Goal: Task Accomplishment & Management: Manage account settings

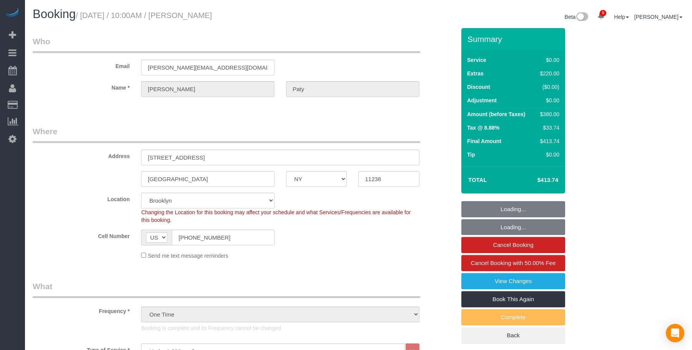
select select "NY"
select select "1"
select select "spot1"
select select "number:89"
select select "number:90"
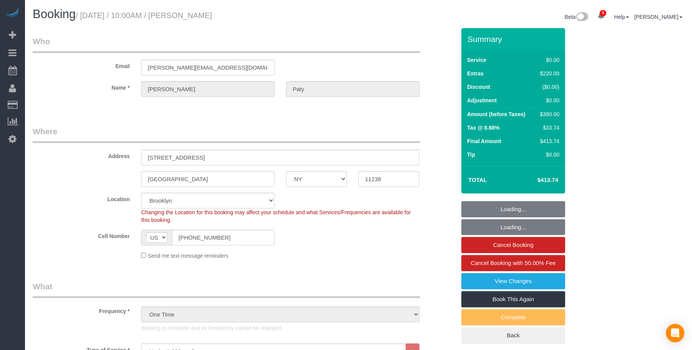
select select "number:15"
select select "number:5"
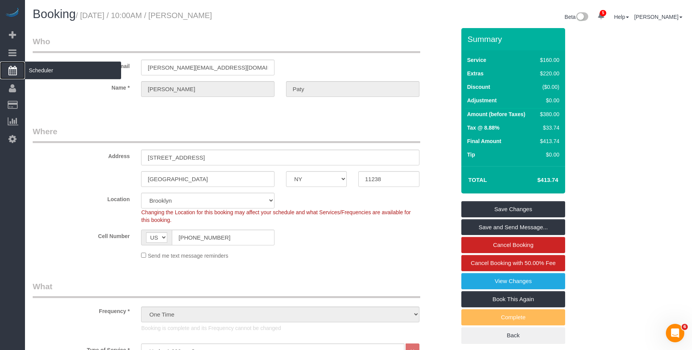
click at [58, 70] on span "Scheduler" at bounding box center [73, 71] width 96 height 18
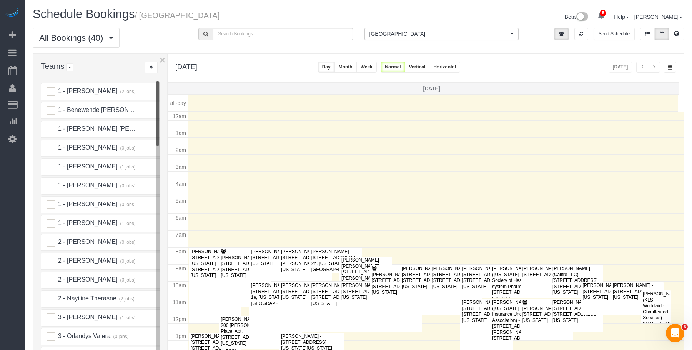
scroll to position [102, 0]
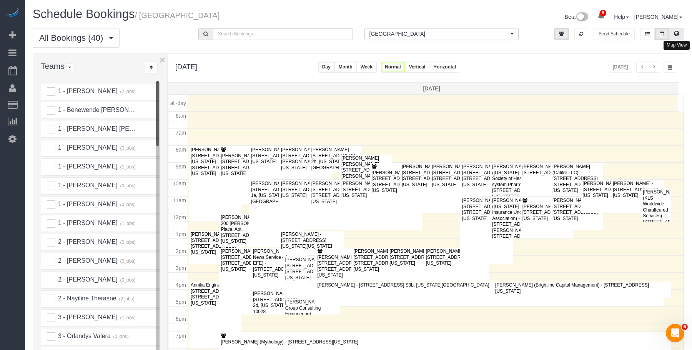
click at [680, 31] on button at bounding box center [676, 34] width 15 height 12
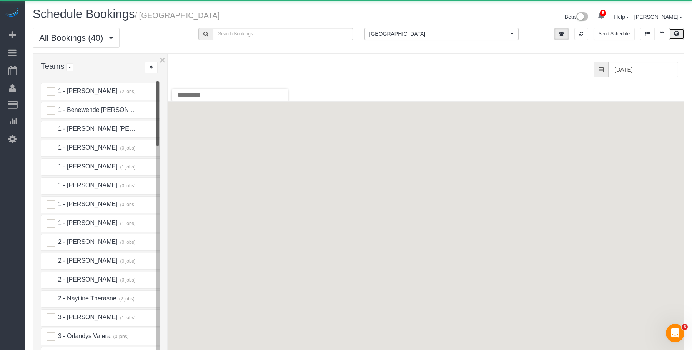
click at [434, 36] on span "[GEOGRAPHIC_DATA]" at bounding box center [439, 34] width 139 height 8
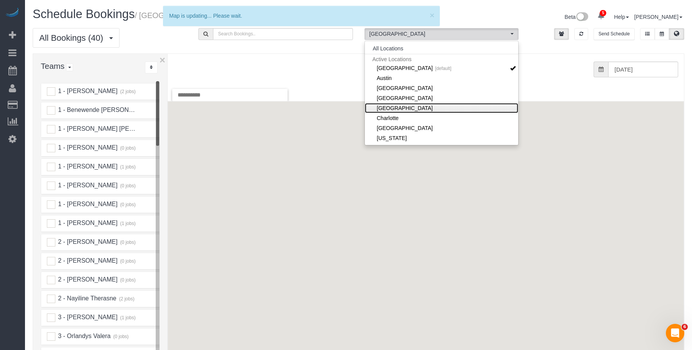
click at [417, 107] on link "[GEOGRAPHIC_DATA]" at bounding box center [441, 108] width 153 height 10
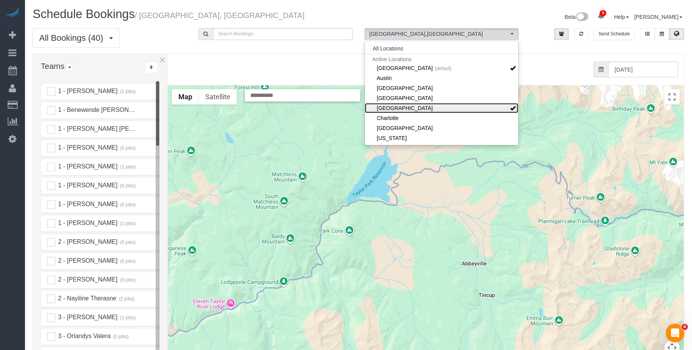
scroll to position [38, 0]
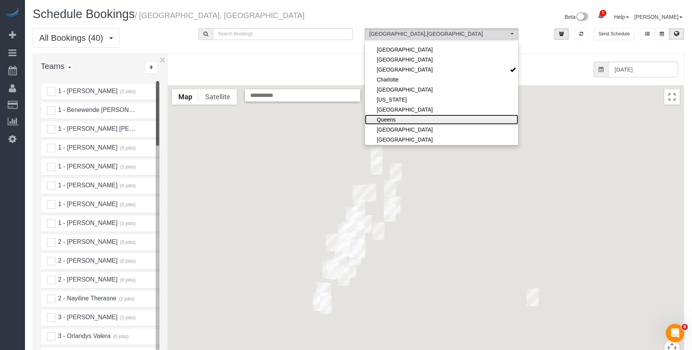
click at [409, 116] on link "Queens" at bounding box center [441, 120] width 153 height 10
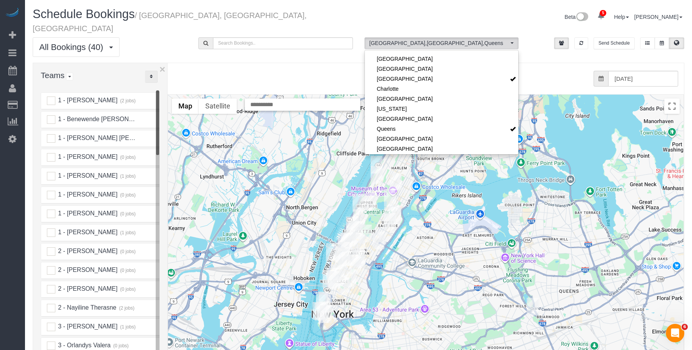
click at [151, 74] on icon "..." at bounding box center [151, 76] width 3 height 5
click at [171, 96] on link "A-Z" at bounding box center [175, 101] width 61 height 10
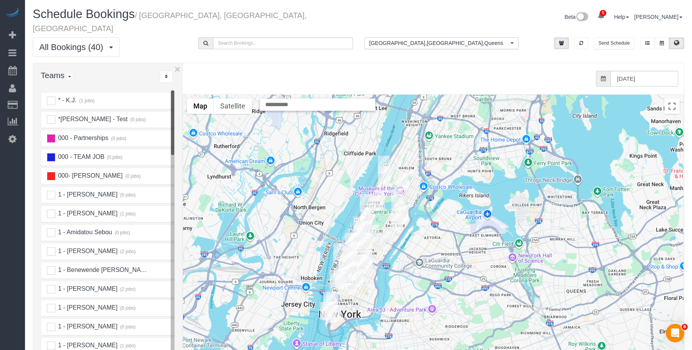
drag, startPoint x: 168, startPoint y: 84, endPoint x: 182, endPoint y: 84, distance: 14.2
click at [182, 84] on div at bounding box center [183, 234] width 3 height 343
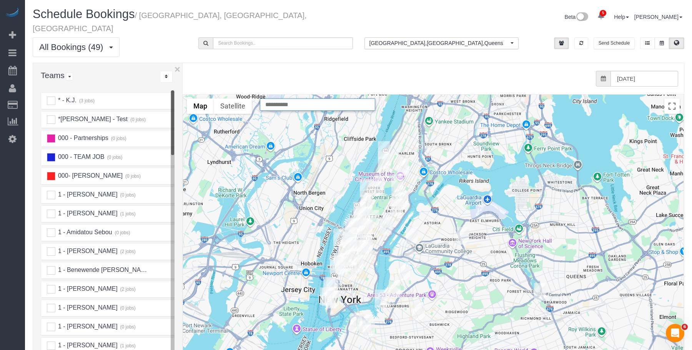
click at [310, 98] on input "text" at bounding box center [317, 104] width 115 height 12
paste input "**********"
type input "**********"
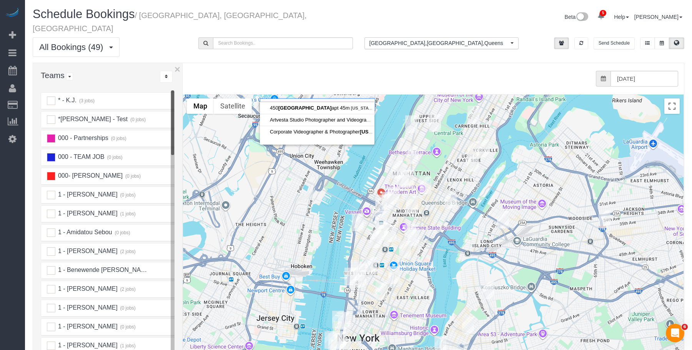
scroll to position [0, 0]
click at [640, 71] on input "[DATE]" at bounding box center [645, 79] width 68 height 16
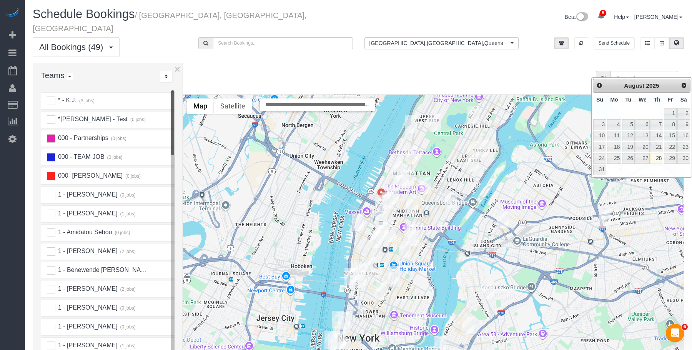
click at [375, 52] on div "All Bookings (49) All Bookings Unassigned Bookings Recurring Bookings New Custo…" at bounding box center [359, 49] width 664 height 25
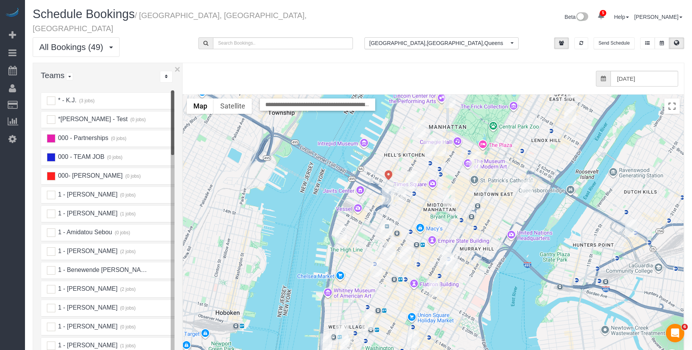
click at [413, 172] on img "08/28/2025 2:30PM - Mychal Harrison - 312 West 43rd Street, Apt. 32f, New York,…" at bounding box center [412, 180] width 12 height 18
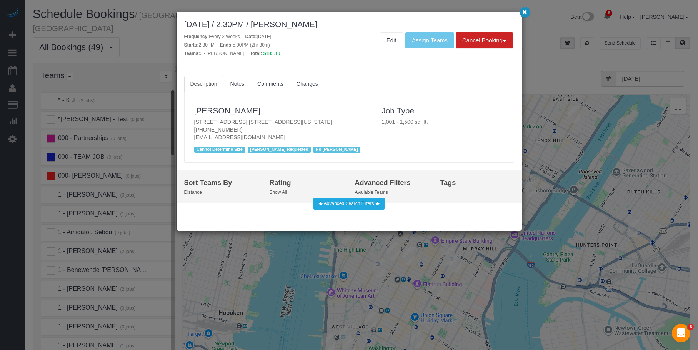
click at [525, 13] on icon "button" at bounding box center [524, 12] width 5 height 5
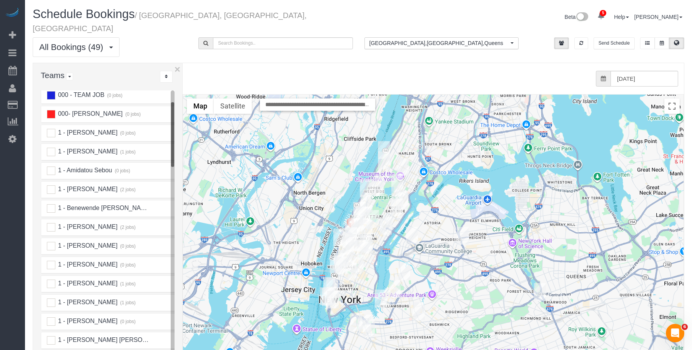
scroll to position [77, 0]
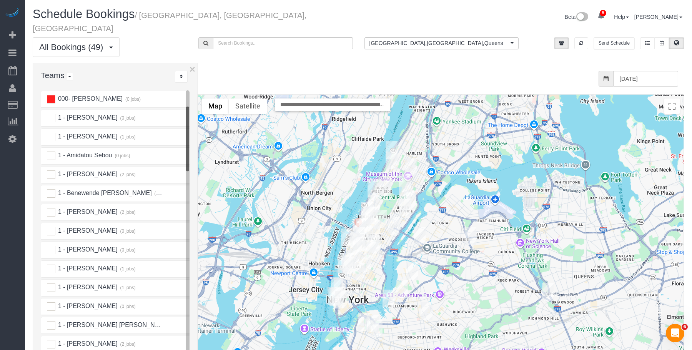
drag, startPoint x: 183, startPoint y: 202, endPoint x: 201, endPoint y: 202, distance: 18.5
click at [201, 202] on div "× Teams All Teams All Active Teams Active Teams For Location(s) Rating A-Z * - …" at bounding box center [359, 236] width 652 height 347
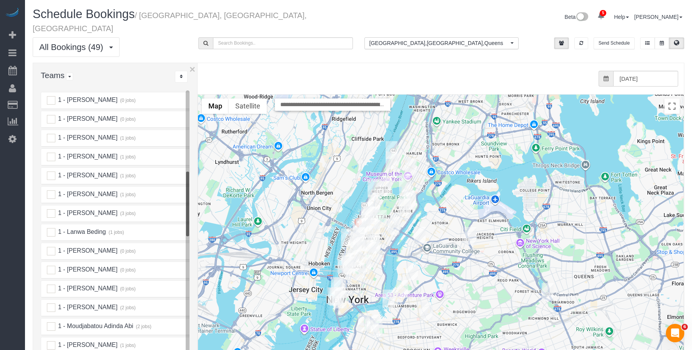
scroll to position [385, 0]
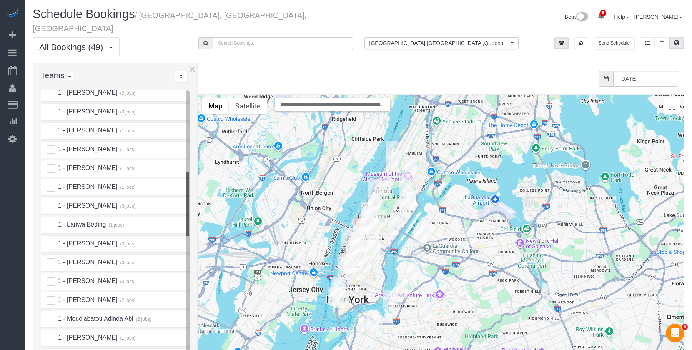
click at [49, 202] on ins at bounding box center [51, 206] width 8 height 8
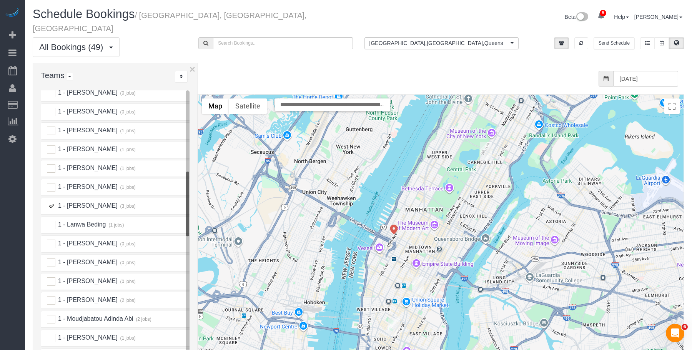
click at [397, 319] on img "08/28/2025 7:00PM - Elaine Pugsley (Mythology) - 324 Lafayette Street, 2nd Floo…" at bounding box center [395, 328] width 12 height 18
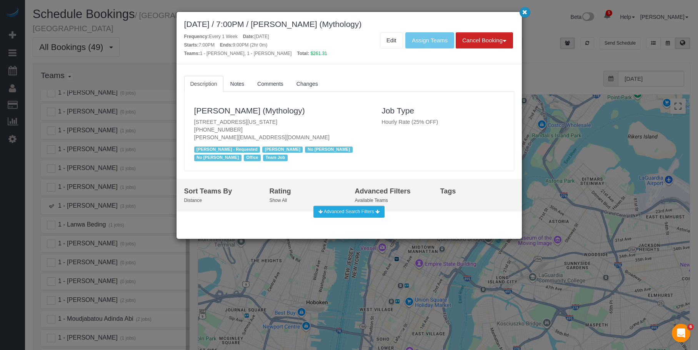
click at [527, 11] on icon "button" at bounding box center [524, 12] width 5 height 5
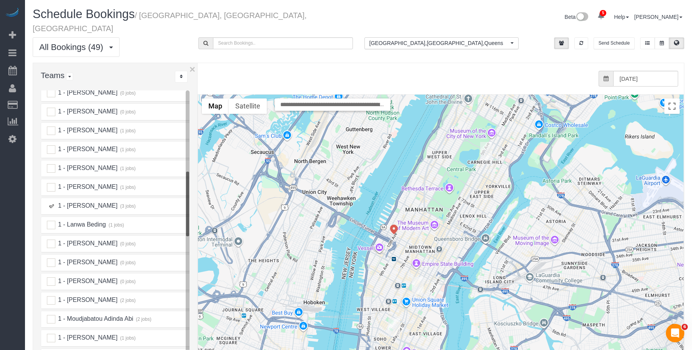
click at [397, 319] on img "08/28/2025 7:00PM - Elaine Pugsley (Mythology) - 324 Lafayette Street, 2nd Floo…" at bounding box center [395, 328] width 12 height 18
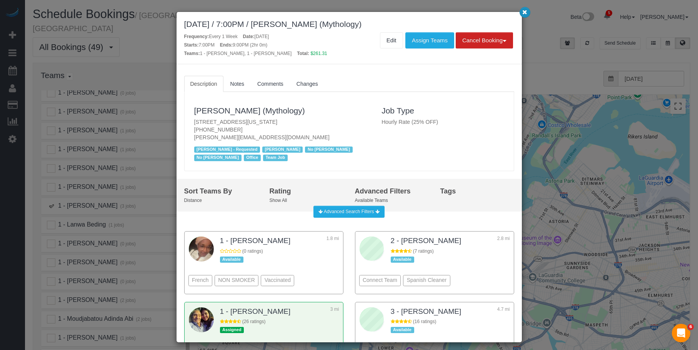
click at [522, 12] on button "button" at bounding box center [525, 12] width 11 height 11
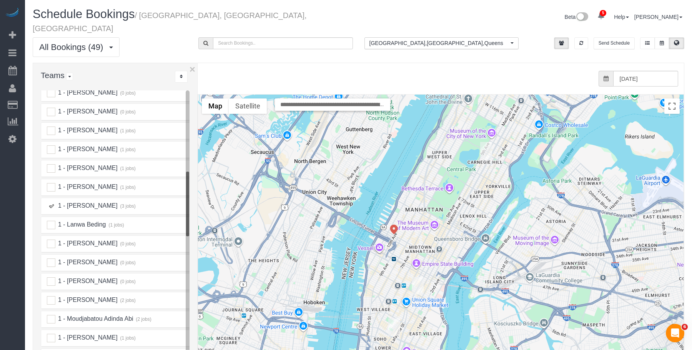
click at [51, 202] on ins at bounding box center [51, 206] width 8 height 8
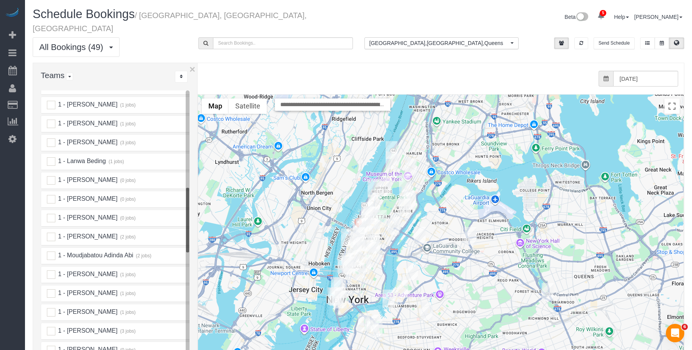
scroll to position [462, 0]
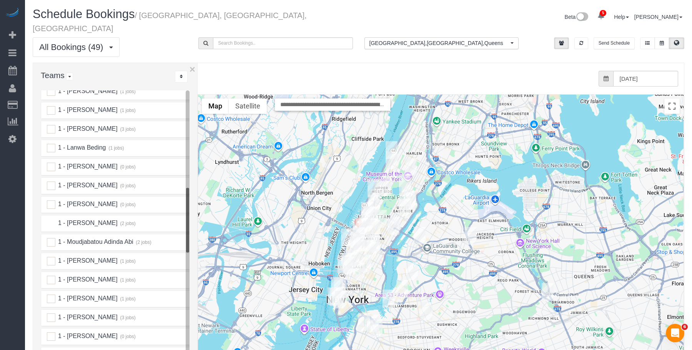
click at [53, 219] on ins at bounding box center [51, 223] width 8 height 8
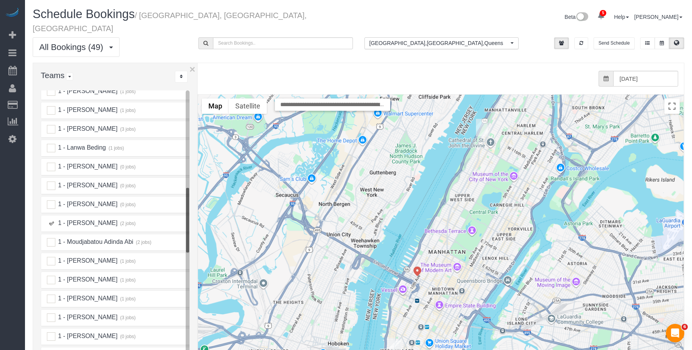
click at [53, 219] on ins at bounding box center [51, 223] width 8 height 8
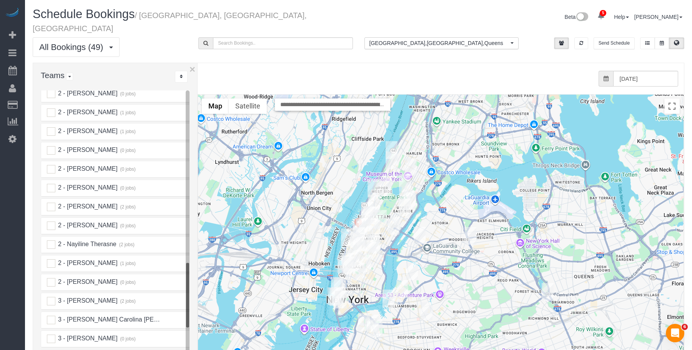
scroll to position [846, 0]
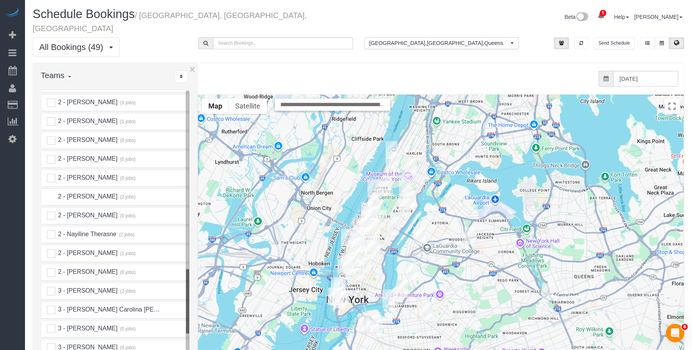
click at [54, 193] on ins at bounding box center [51, 197] width 8 height 8
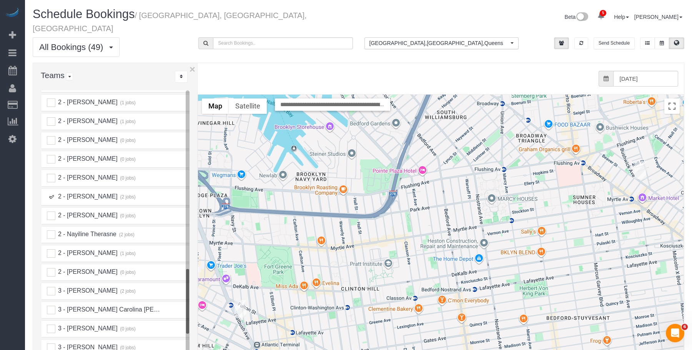
click at [642, 161] on img "08/28/2025 11:00AM - Ilani Santos - 61 Melrose Street, 1i, Brooklyn, NY 11206" at bounding box center [641, 170] width 12 height 18
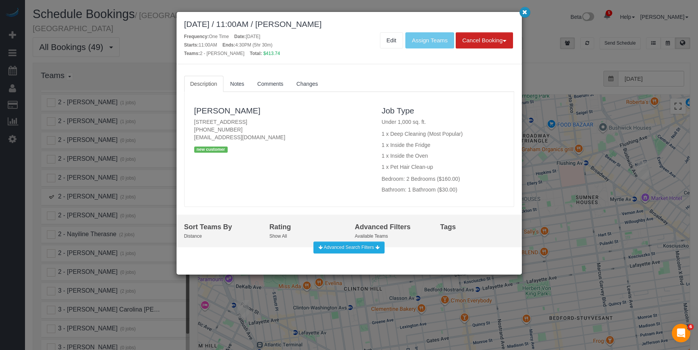
drag, startPoint x: 523, startPoint y: 13, endPoint x: 490, endPoint y: 38, distance: 40.9
click at [523, 13] on icon "button" at bounding box center [524, 12] width 5 height 5
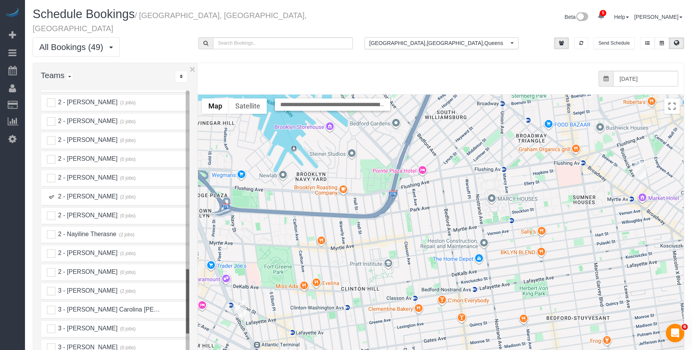
click at [51, 193] on ins at bounding box center [51, 197] width 8 height 8
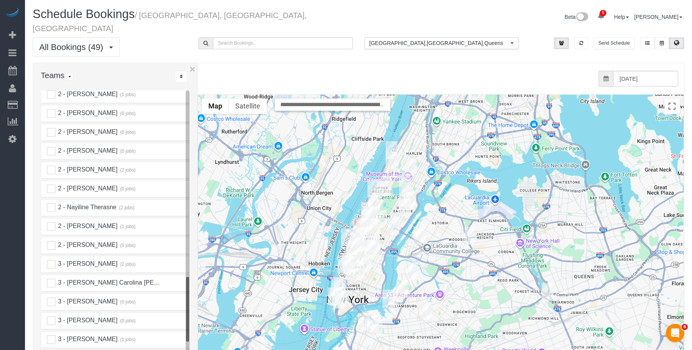
scroll to position [885, 0]
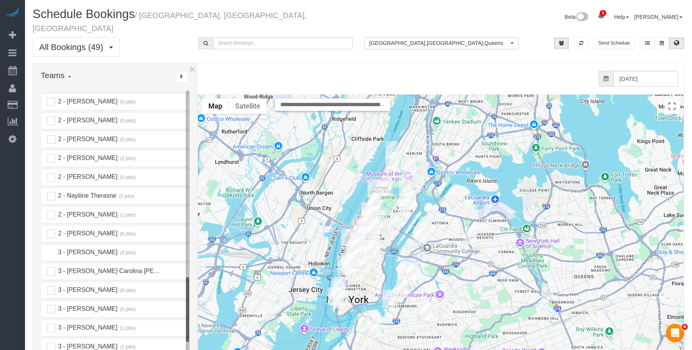
click at [52, 249] on ins at bounding box center [51, 253] width 8 height 8
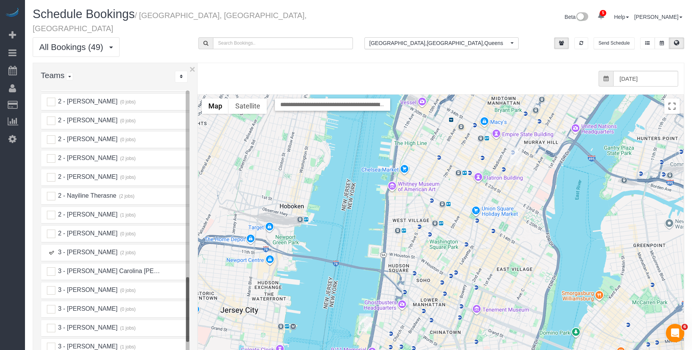
click at [515, 148] on img "08/28/2025 1:00PM - Elena Fan - 165 Lexington Avenue, Apt. 4a, New York, NY 100…" at bounding box center [516, 157] width 12 height 18
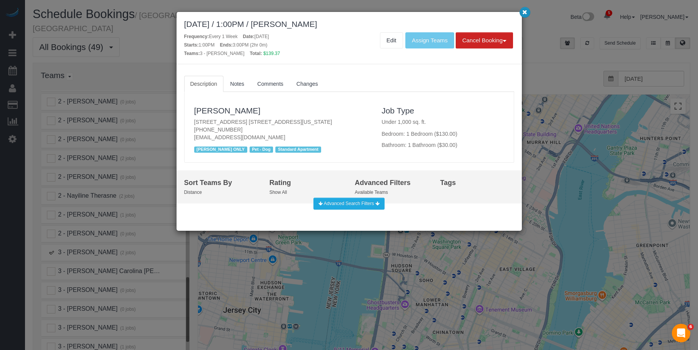
click at [525, 14] on icon "button" at bounding box center [524, 12] width 5 height 5
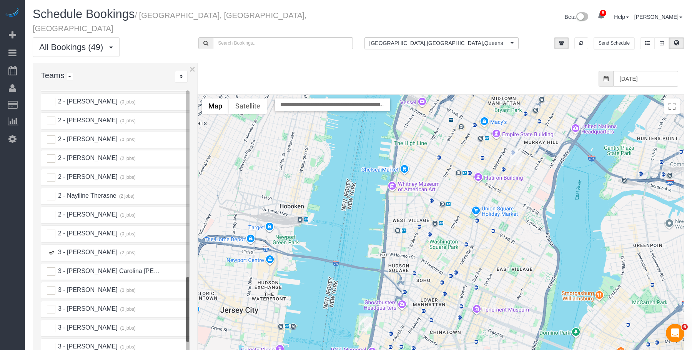
click at [441, 248] on div "To navigate, press the arrow keys." at bounding box center [684, 248] width 486 height 0
click at [364, 314] on img "08/28/2025 9:00AM - Adriana Brown - 200 North End Avenue, Apt. 5j, New York, NY…" at bounding box center [365, 323] width 12 height 18
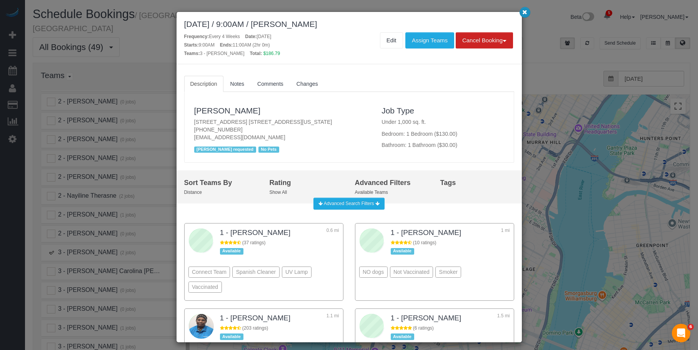
click at [526, 12] on icon "button" at bounding box center [524, 12] width 5 height 5
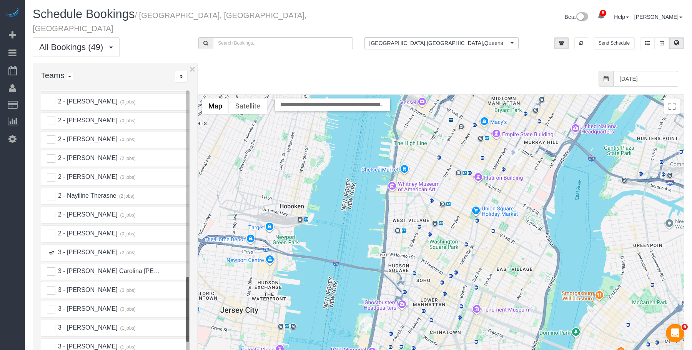
drag, startPoint x: 50, startPoint y: 244, endPoint x: 87, endPoint y: 232, distance: 38.4
click at [51, 249] on ins at bounding box center [51, 253] width 8 height 8
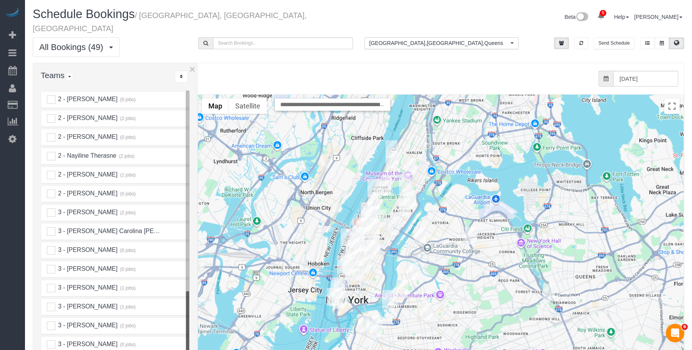
scroll to position [962, 0]
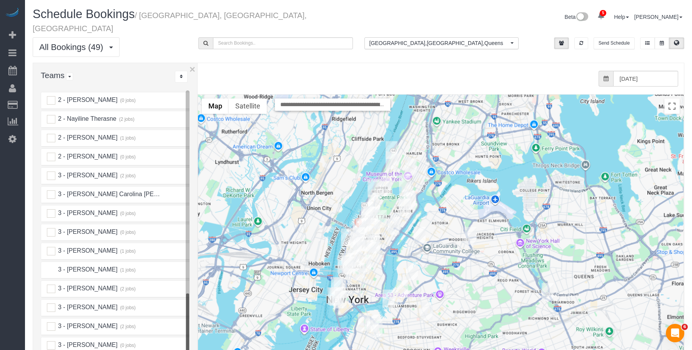
drag, startPoint x: 49, startPoint y: 260, endPoint x: 356, endPoint y: 234, distance: 307.7
click at [50, 266] on ins at bounding box center [51, 270] width 8 height 8
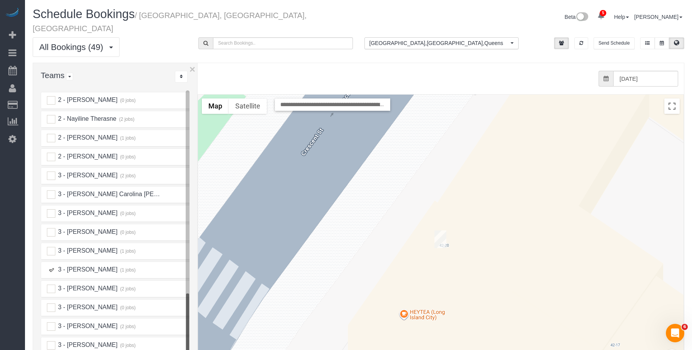
click at [441, 230] on img "08/28/2025 2:00PM - Luke Bailey - 42-20 27th Street, Apt. 416, Long Island City…" at bounding box center [441, 239] width 12 height 18
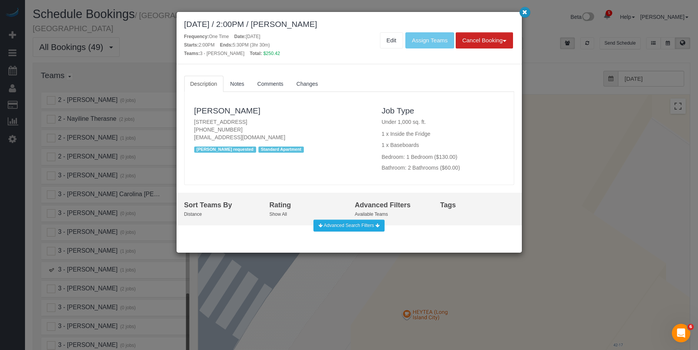
click at [523, 11] on icon "button" at bounding box center [524, 12] width 5 height 5
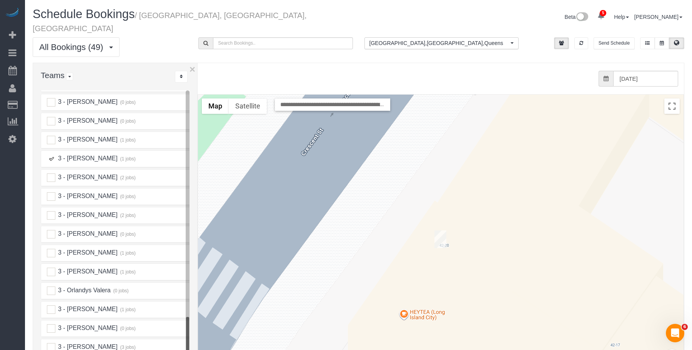
scroll to position [1077, 0]
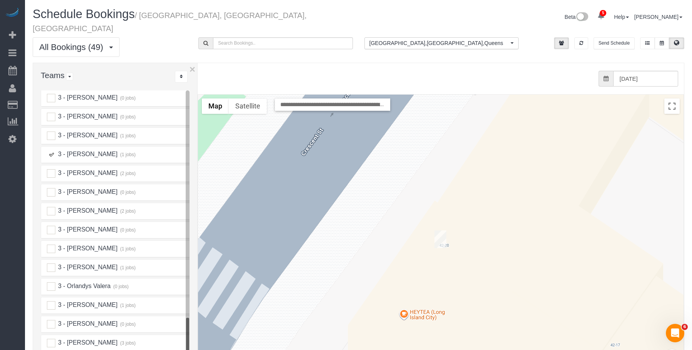
click at [49, 150] on ins at bounding box center [51, 154] width 8 height 8
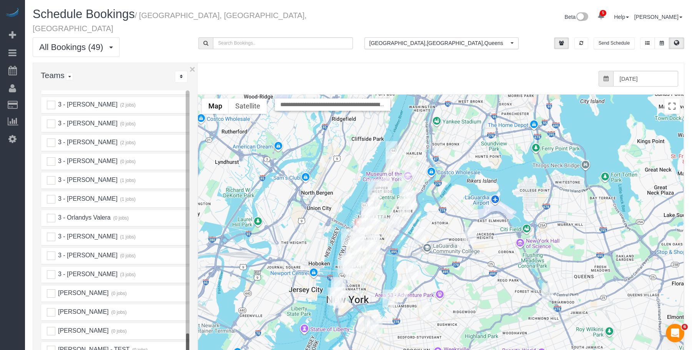
scroll to position [1151, 0]
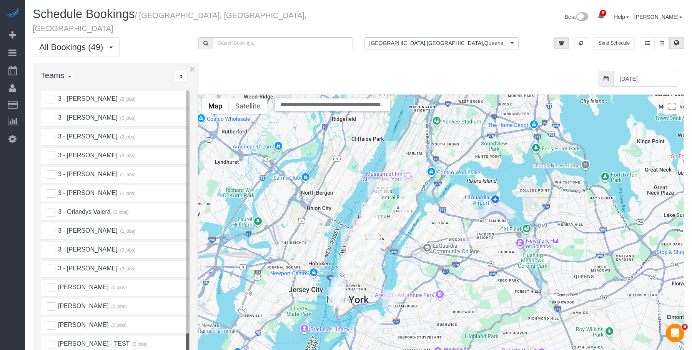
drag, startPoint x: 646, startPoint y: 66, endPoint x: 648, endPoint y: 78, distance: 11.6
click at [646, 71] on input "[DATE]" at bounding box center [646, 79] width 65 height 16
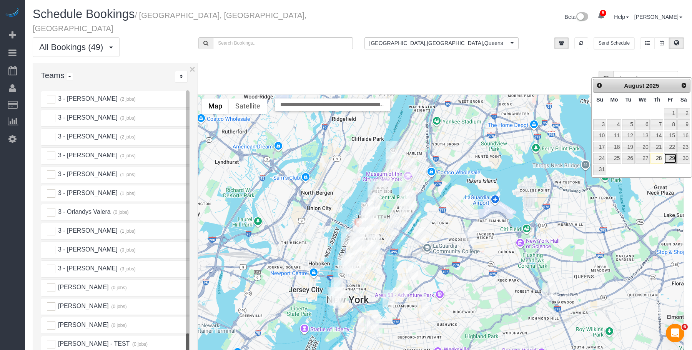
click at [673, 161] on link "29" at bounding box center [670, 158] width 12 height 10
type input "[DATE]"
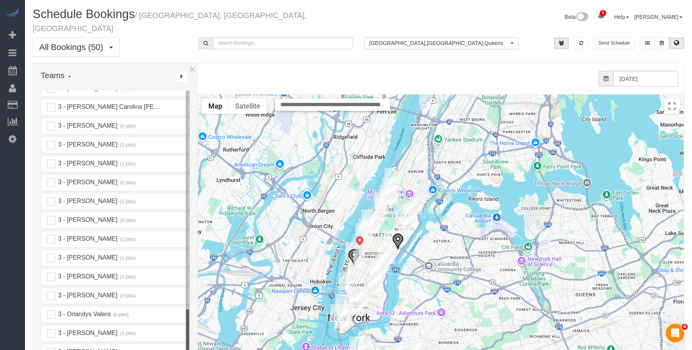
scroll to position [1036, 0]
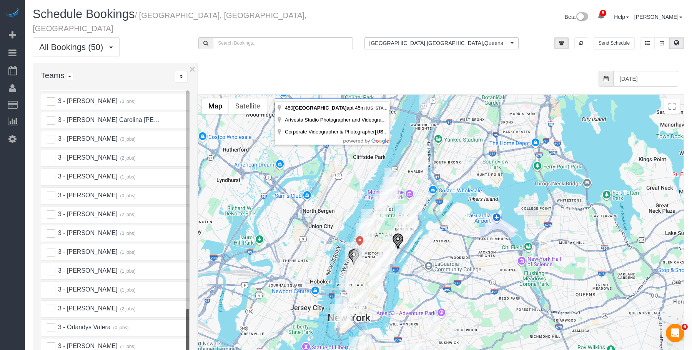
click at [343, 98] on input "**********" at bounding box center [332, 104] width 115 height 12
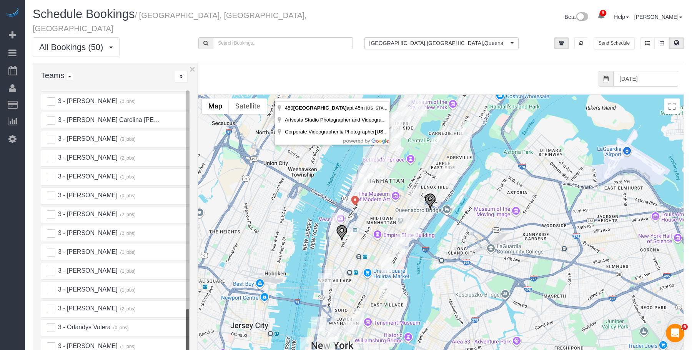
click at [433, 193] on img "08/29/2025 8:00AM - Daniele Menache - 400 E 58th St, 15c, New York, NY 10022" at bounding box center [431, 201] width 12 height 17
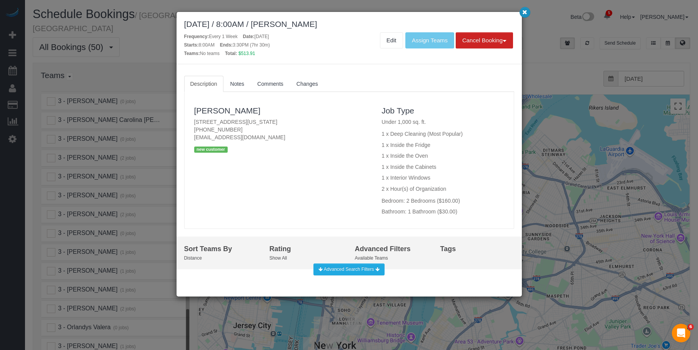
click at [524, 13] on icon "button" at bounding box center [524, 12] width 5 height 5
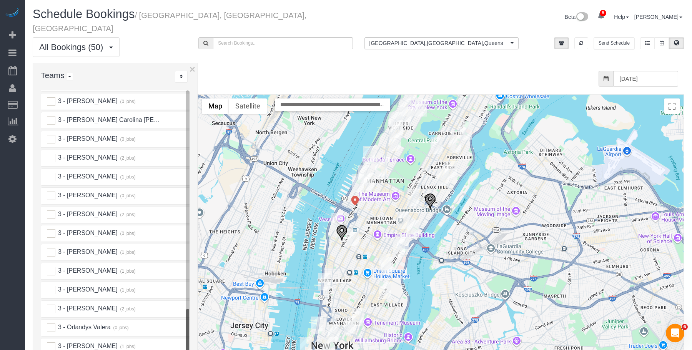
click at [342, 225] on img "08/29/2025 11:00AM - Zoe Mongan - 420 W 25th St, Apt 5k, New York, NY 10001" at bounding box center [342, 233] width 12 height 17
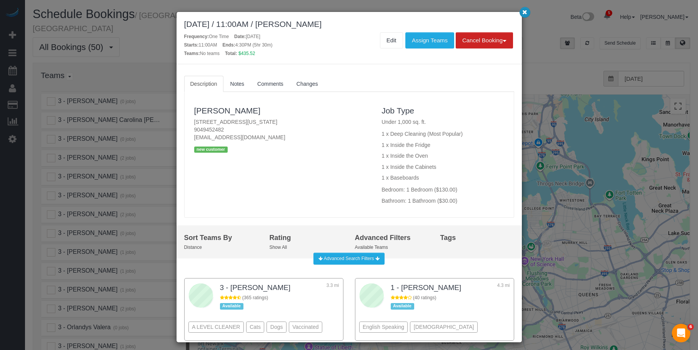
click at [526, 12] on icon "button" at bounding box center [524, 12] width 5 height 5
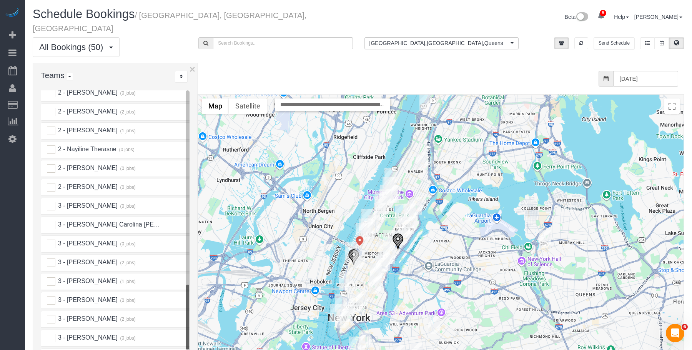
scroll to position [921, 0]
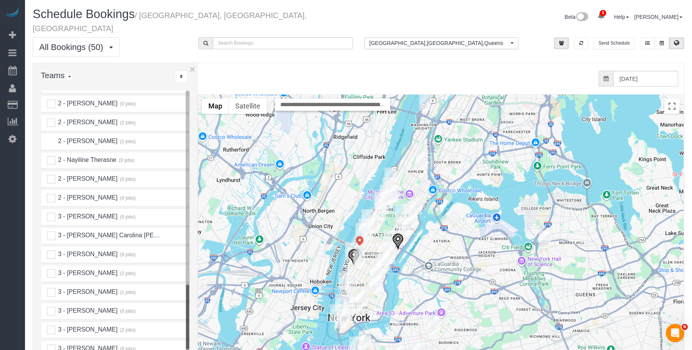
drag, startPoint x: 53, startPoint y: 132, endPoint x: 296, endPoint y: 184, distance: 248.6
click at [54, 137] on ins at bounding box center [51, 141] width 8 height 8
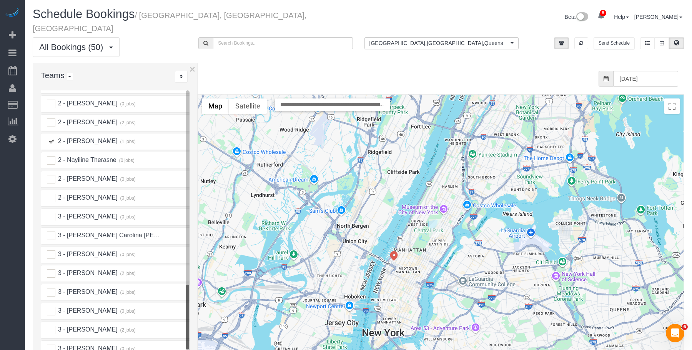
click at [434, 219] on img "08/29/2025 11:00AM - Arnon Lambroza - 108 East 82nd Street, 4b, New York, NY 10…" at bounding box center [435, 228] width 12 height 18
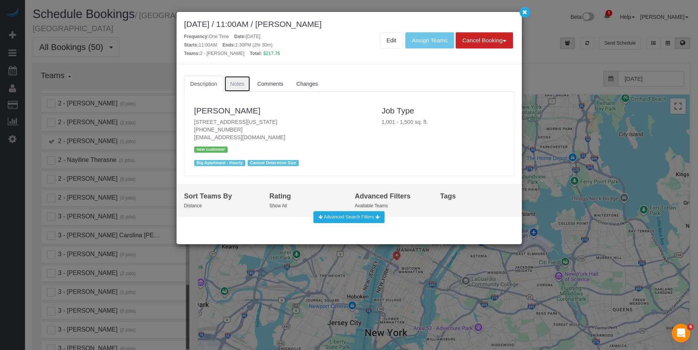
click at [239, 85] on span "Notes" at bounding box center [237, 84] width 14 height 6
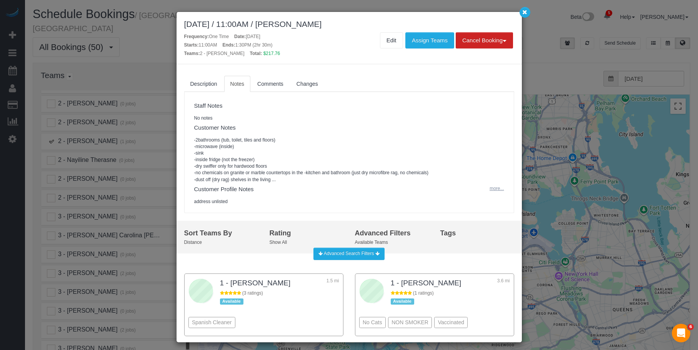
click at [494, 190] on button "more..." at bounding box center [494, 188] width 19 height 11
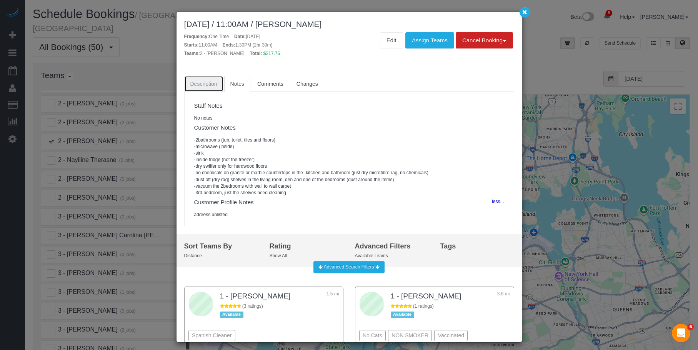
click at [204, 79] on link "Description" at bounding box center [203, 84] width 39 height 16
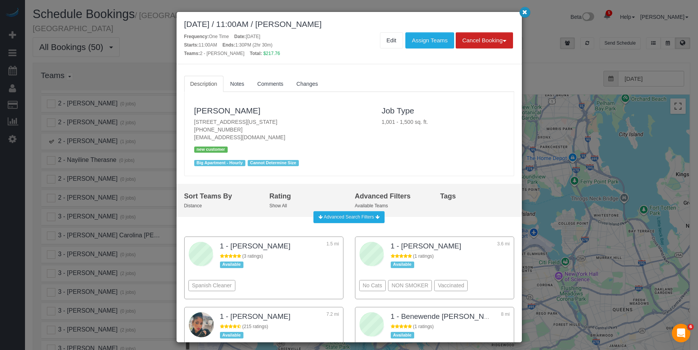
click at [527, 12] on icon "button" at bounding box center [524, 12] width 5 height 5
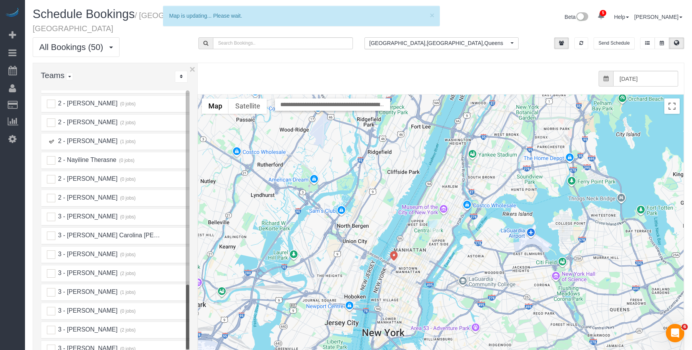
drag, startPoint x: 52, startPoint y: 133, endPoint x: 94, endPoint y: 193, distance: 73.1
click at [52, 137] on ins at bounding box center [51, 141] width 8 height 8
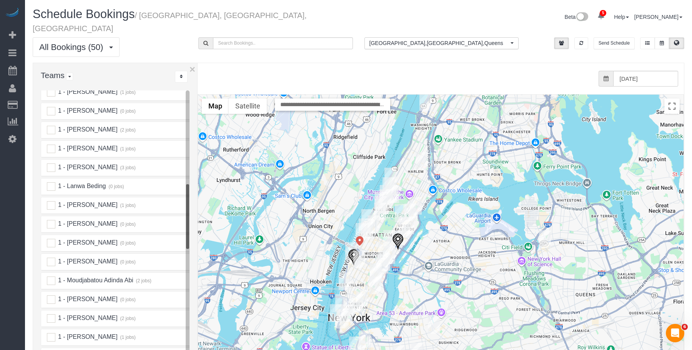
scroll to position [462, 0]
click at [51, 238] on ins at bounding box center [51, 242] width 8 height 8
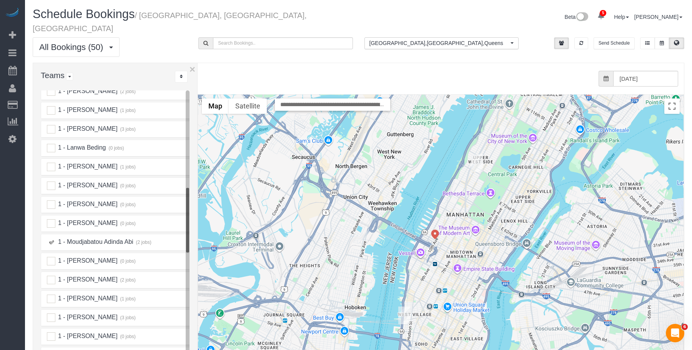
click at [479, 154] on img "08/29/2025 8:00AM - Weston Litz - 145 West 79th Street, Apt.4b, New York, NY 10…" at bounding box center [477, 163] width 12 height 18
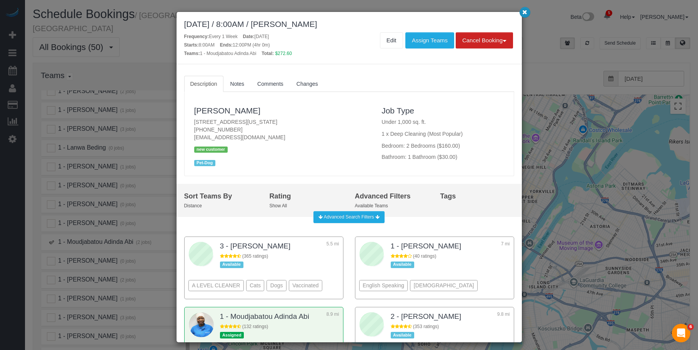
click at [527, 13] on icon "button" at bounding box center [524, 12] width 5 height 5
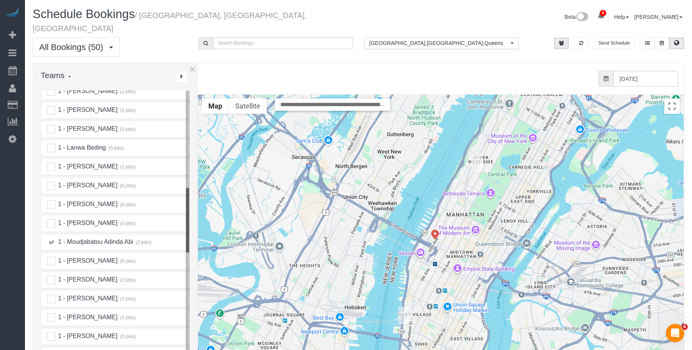
click at [399, 304] on div "To navigate, press the arrow keys." at bounding box center [441, 248] width 486 height 307
click at [405, 307] on img "08/29/2025 12:30PM - Melissa Marra - 105 Morton Street, Apt. 4b, New York, NY 1…" at bounding box center [405, 316] width 12 height 18
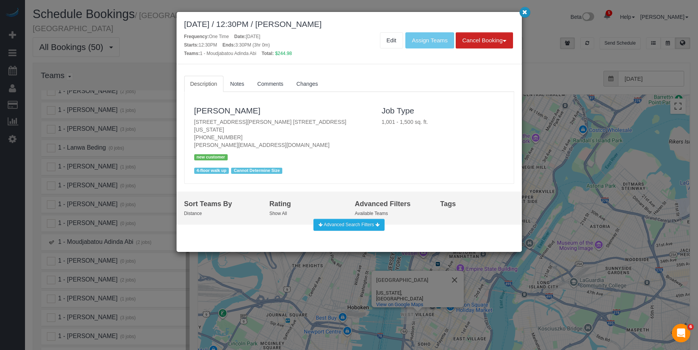
click at [530, 12] on button "button" at bounding box center [525, 12] width 11 height 11
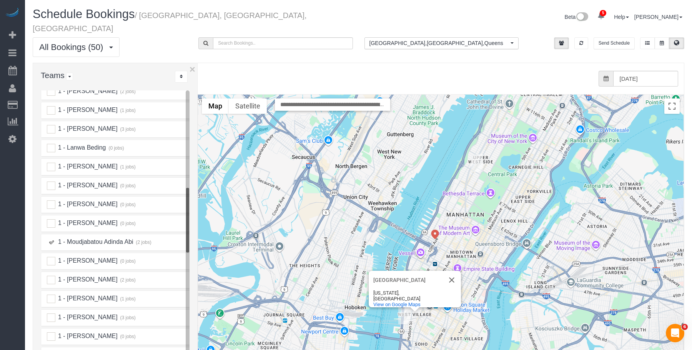
click at [477, 155] on img "08/29/2025 8:00AM - Weston Litz - 145 West 79th Street, Apt.4b, New York, NY 10…" at bounding box center [477, 163] width 12 height 18
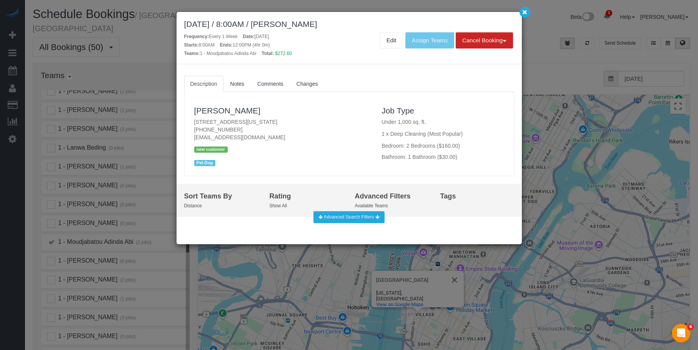
click at [531, 13] on div "[DATE] / 8:00AM / [PERSON_NAME] Frequency: Every 1 Week Date: [DATE] Starts: 8:…" at bounding box center [349, 175] width 698 height 350
click at [527, 13] on icon "button" at bounding box center [524, 12] width 5 height 5
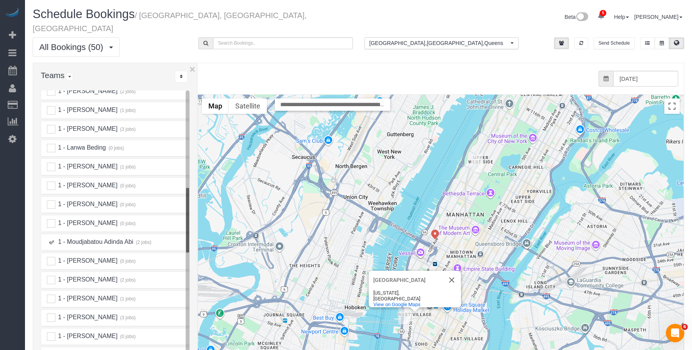
click at [53, 238] on ins at bounding box center [51, 242] width 8 height 8
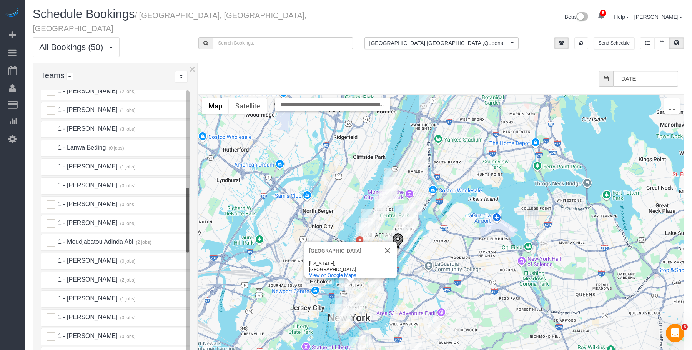
click at [388, 244] on button "Close" at bounding box center [388, 251] width 18 height 18
click at [435, 63] on div "from 0 bookings processed (Found: 0). [DATE]" at bounding box center [435, 78] width 487 height 31
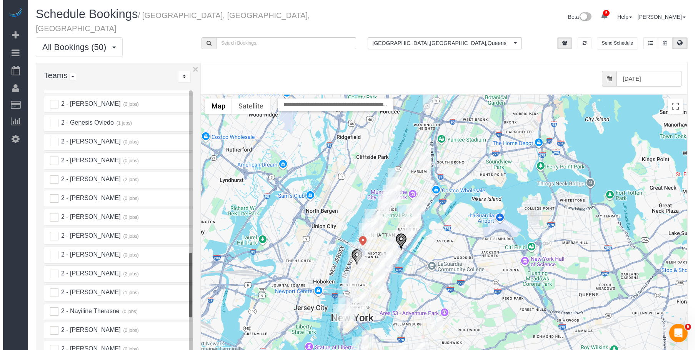
scroll to position [808, 0]
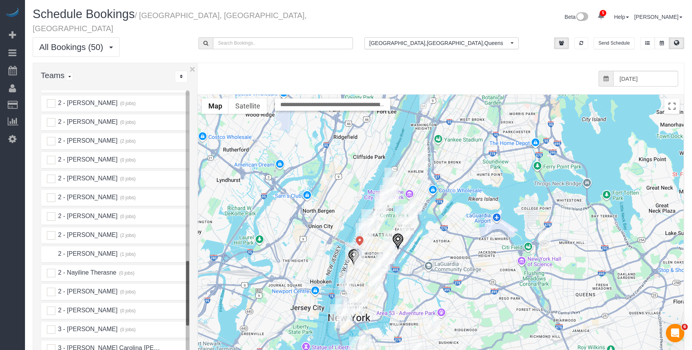
drag, startPoint x: 52, startPoint y: 245, endPoint x: 371, endPoint y: 238, distance: 318.6
click at [53, 250] on ins at bounding box center [51, 254] width 8 height 8
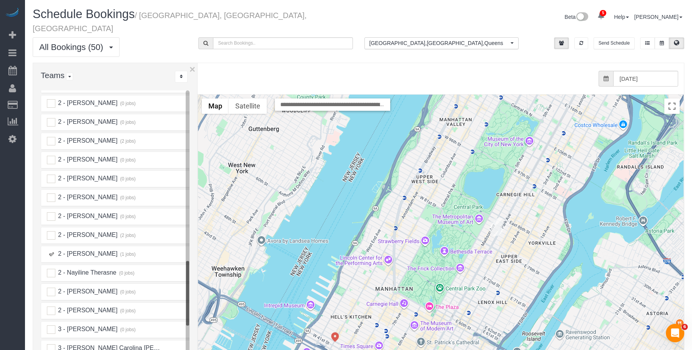
click at [496, 218] on img "08/29/2025 11:00AM - Arnon Lambroza - 108 East 82nd Street, 4b, New York, NY 10…" at bounding box center [497, 227] width 12 height 18
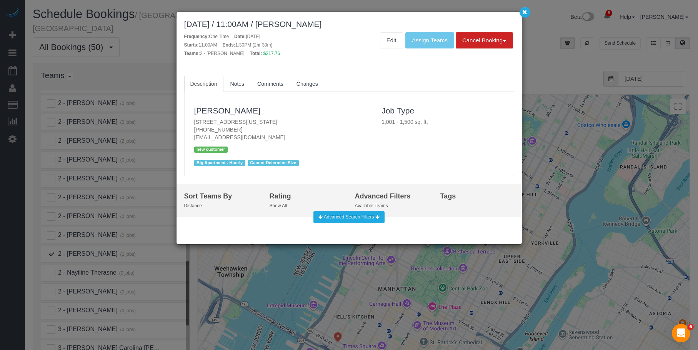
click at [309, 45] on div "Frequency: One Time Date: [DATE] Starts: 11:00AM Ends: 1:30PM (2hr 30m) Teams: …" at bounding box center [264, 44] width 171 height 25
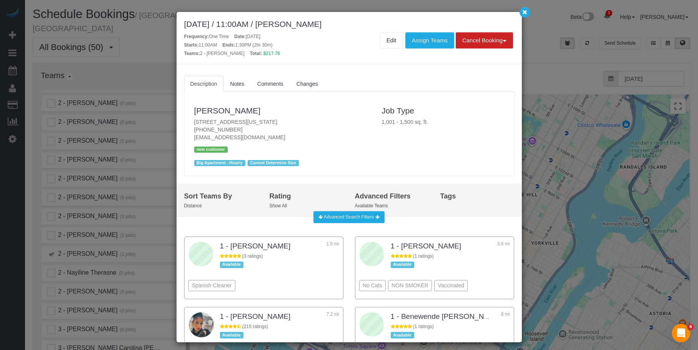
drag, startPoint x: 191, startPoint y: 123, endPoint x: 329, endPoint y: 126, distance: 138.1
click at [329, 126] on div "[PERSON_NAME] [STREET_ADDRESS][US_STATE] [PHONE_NUMBER] [EMAIL_ADDRESS][DOMAIN_…" at bounding box center [283, 134] width 188 height 69
click at [242, 81] on span "Notes" at bounding box center [237, 84] width 14 height 6
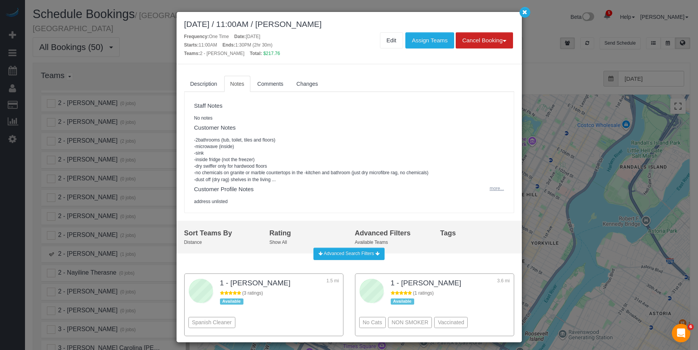
click at [491, 189] on button "more..." at bounding box center [494, 188] width 19 height 11
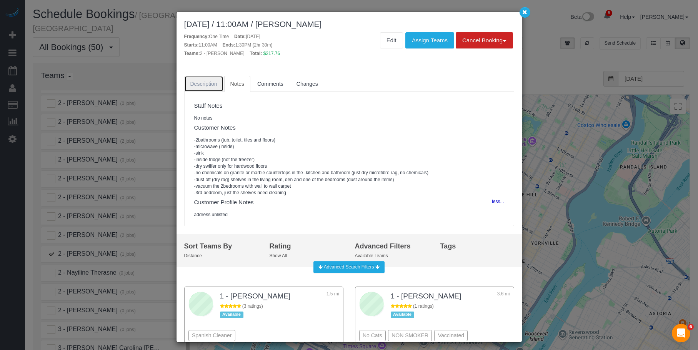
click at [207, 85] on span "Description" at bounding box center [203, 84] width 27 height 6
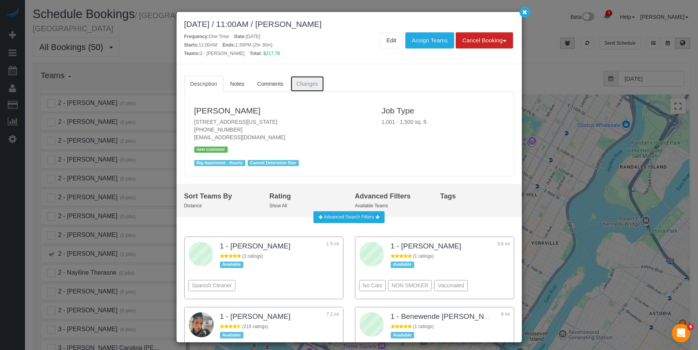
click at [302, 82] on span "Changes" at bounding box center [308, 84] width 22 height 6
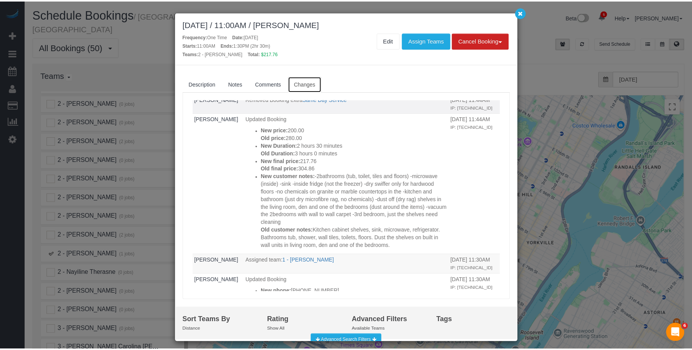
scroll to position [0, 0]
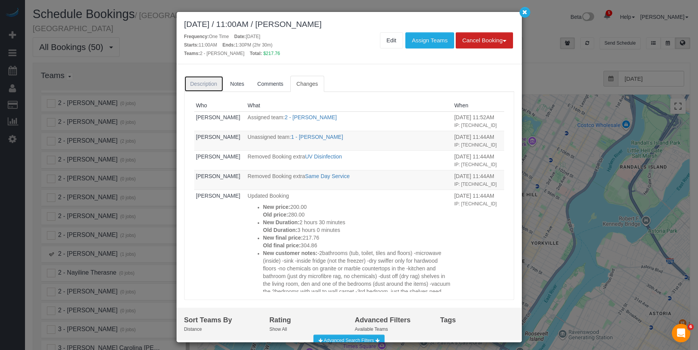
click at [198, 82] on span "Description" at bounding box center [203, 84] width 27 height 6
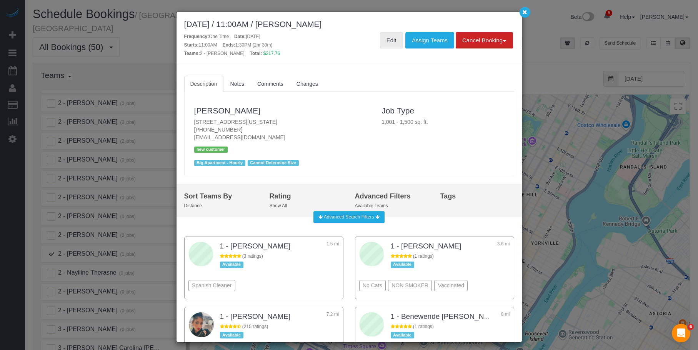
click at [389, 40] on link "Edit" at bounding box center [391, 40] width 23 height 16
click at [527, 12] on button "button" at bounding box center [525, 12] width 11 height 11
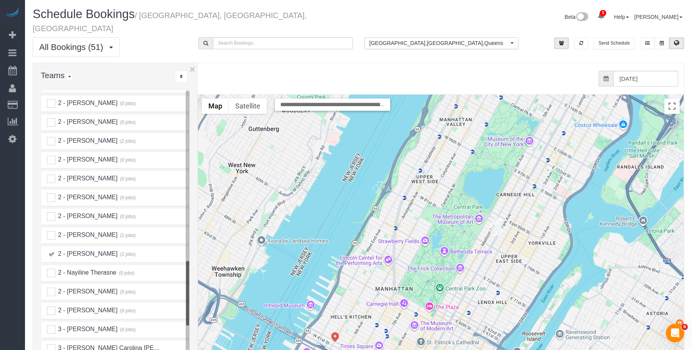
click at [500, 218] on img "08/29/2025 11:00AM - Arnon Lambroza - 108 East 82nd Street, 4b, New York, NY 10…" at bounding box center [497, 227] width 12 height 18
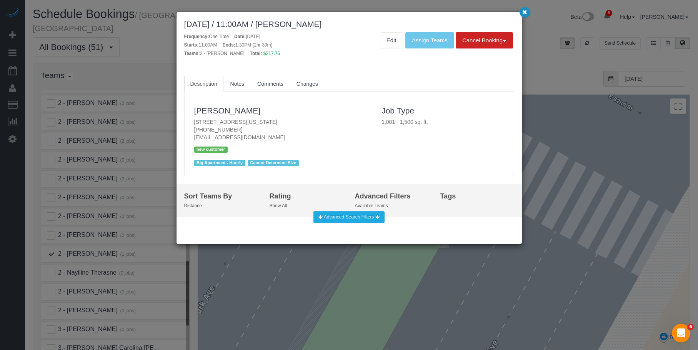
click at [527, 12] on icon "button" at bounding box center [524, 12] width 5 height 5
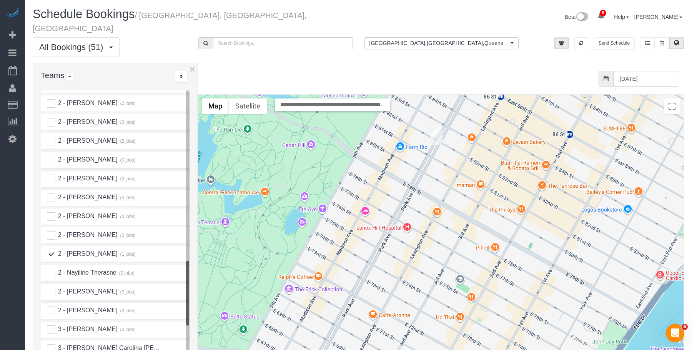
drag, startPoint x: 356, startPoint y: 309, endPoint x: 398, endPoint y: 163, distance: 151.7
click at [398, 163] on div at bounding box center [441, 248] width 486 height 307
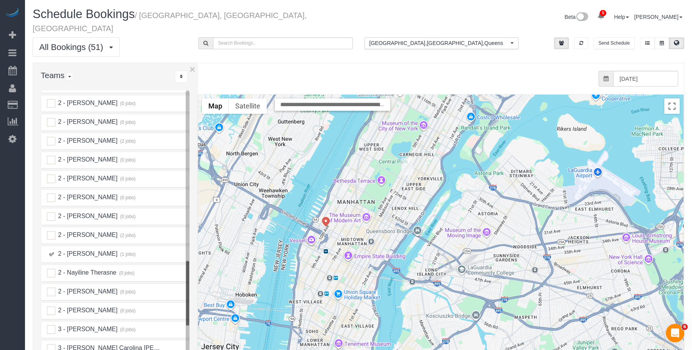
click at [410, 158] on img "08/29/2025 11:00AM - Arnon Lambroza - 108 East 82nd Street, 4b, New York, NY 10…" at bounding box center [408, 167] width 12 height 18
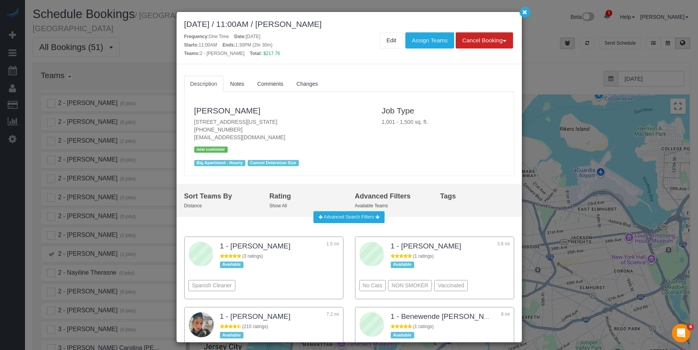
click at [378, 20] on div "[DATE] / 11:00AM / [PERSON_NAME]" at bounding box center [349, 24] width 330 height 9
click at [290, 23] on div "[DATE] / 11:00AM / [PERSON_NAME]" at bounding box center [349, 24] width 330 height 9
click at [303, 25] on div "[DATE] / 11:00AM / [PERSON_NAME]" at bounding box center [349, 24] width 330 height 9
drag, startPoint x: 287, startPoint y: 25, endPoint x: 356, endPoint y: 21, distance: 69.8
click at [356, 21] on div "[DATE] / 11:00AM / [PERSON_NAME]" at bounding box center [349, 24] width 330 height 9
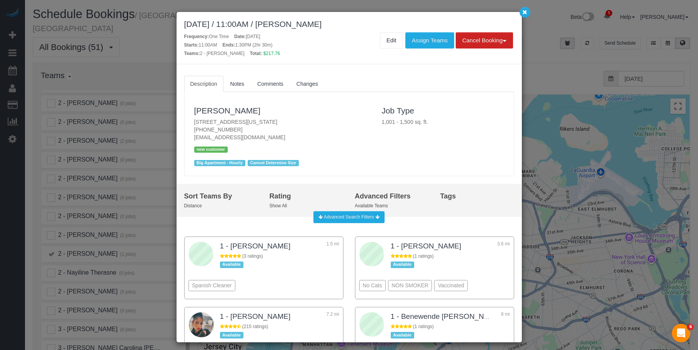
click at [301, 29] on div "[DATE] / 11:00AM / [PERSON_NAME] Frequency: One Time Date: [DATE] Starts: 11:00…" at bounding box center [349, 38] width 345 height 52
drag, startPoint x: 289, startPoint y: 27, endPoint x: 359, endPoint y: 23, distance: 69.7
click at [359, 23] on div "[DATE] / 11:00AM / [PERSON_NAME]" at bounding box center [349, 24] width 330 height 9
copy div "[PERSON_NAME]"
drag, startPoint x: 442, startPoint y: 15, endPoint x: 471, endPoint y: 16, distance: 29.3
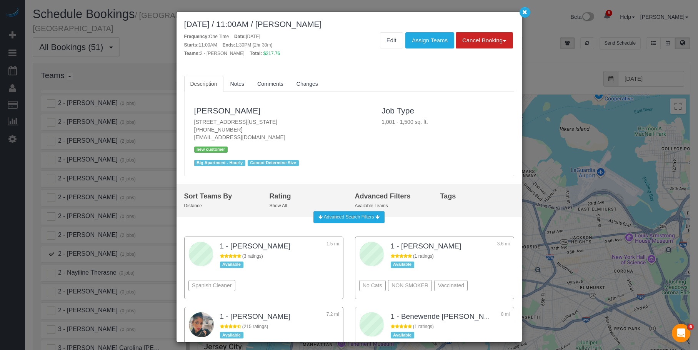
click at [443, 15] on div "[DATE] / 11:00AM / [PERSON_NAME] Frequency: One Time Date: [DATE] Starts: 11:00…" at bounding box center [349, 38] width 345 height 52
click at [526, 10] on icon "button" at bounding box center [524, 12] width 5 height 5
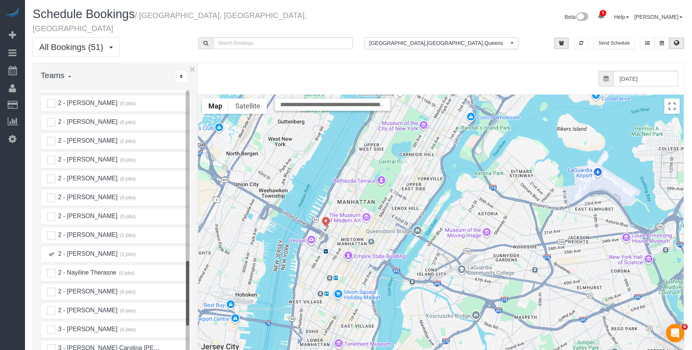
click at [408, 158] on img "08/29/2025 11:00AM - Arnon Lambroza - 108 East 82nd Street, 4b, New York, NY 10…" at bounding box center [408, 167] width 12 height 18
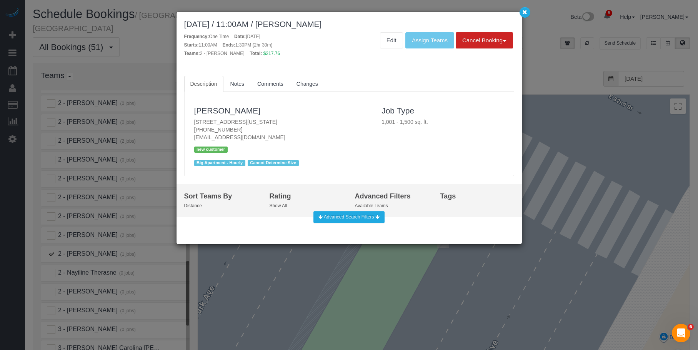
drag, startPoint x: 190, startPoint y: 119, endPoint x: 311, endPoint y: 124, distance: 120.9
click at [311, 124] on div "[PERSON_NAME] [STREET_ADDRESS][US_STATE] [PHONE_NUMBER] [EMAIL_ADDRESS][DOMAIN_…" at bounding box center [283, 134] width 188 height 69
copy p "[STREET_ADDRESS][US_STATE]"
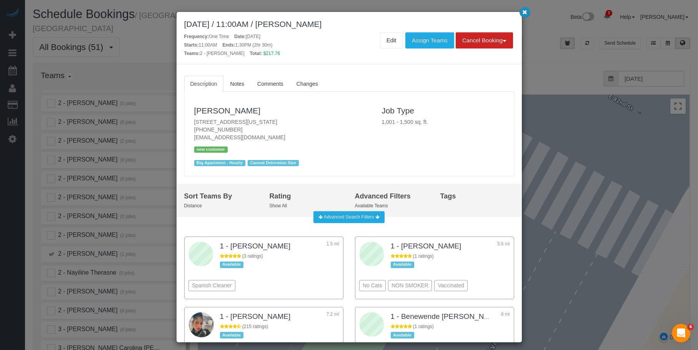
click at [526, 13] on icon "button" at bounding box center [524, 12] width 5 height 5
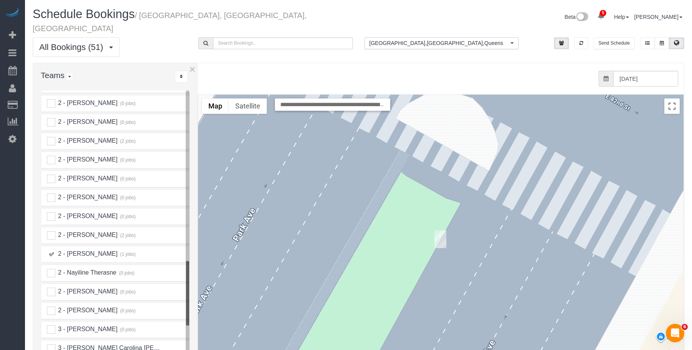
click at [52, 250] on ins at bounding box center [51, 254] width 8 height 8
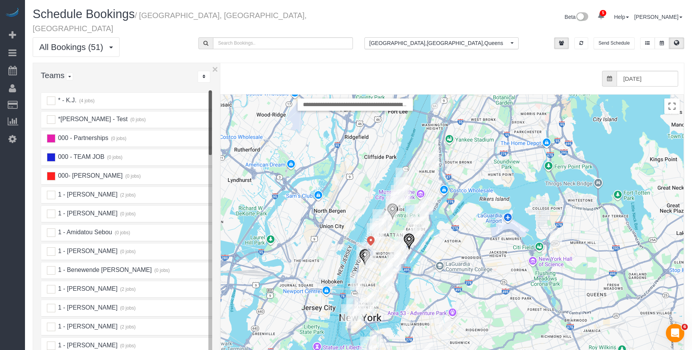
drag, startPoint x: 198, startPoint y: 214, endPoint x: 219, endPoint y: 213, distance: 20.8
click at [219, 213] on div "× Teams All Teams All Active Teams Active Teams For Location(s) Rating A-Z * - …" at bounding box center [126, 234] width 187 height 343
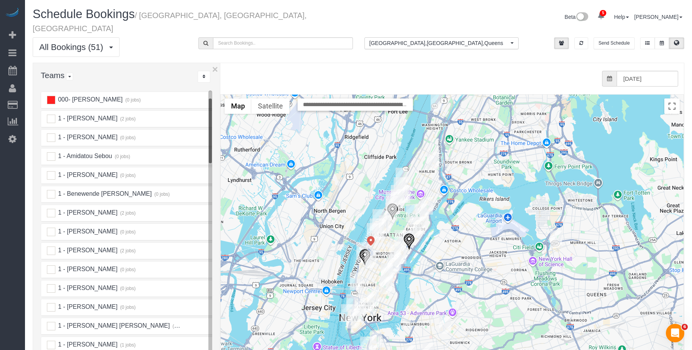
scroll to position [77, 0]
click at [51, 114] on ins at bounding box center [51, 118] width 8 height 8
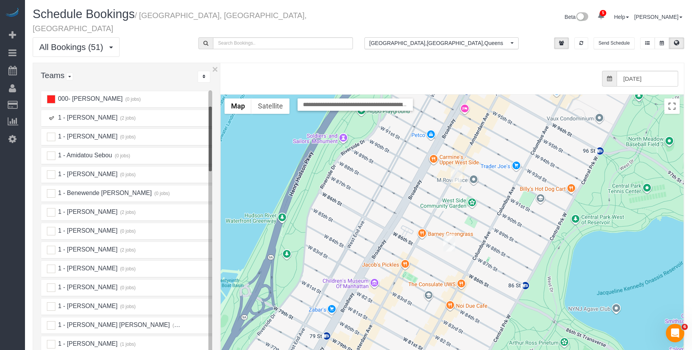
click at [456, 165] on img "08/29/2025 12:30PM - Caitlin Baker - 175 West 90th Street, Apt. 14b, New York, …" at bounding box center [457, 174] width 12 height 18
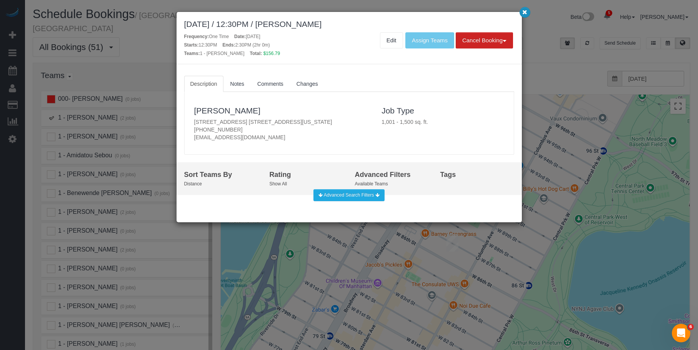
click at [524, 13] on icon "button" at bounding box center [524, 12] width 5 height 5
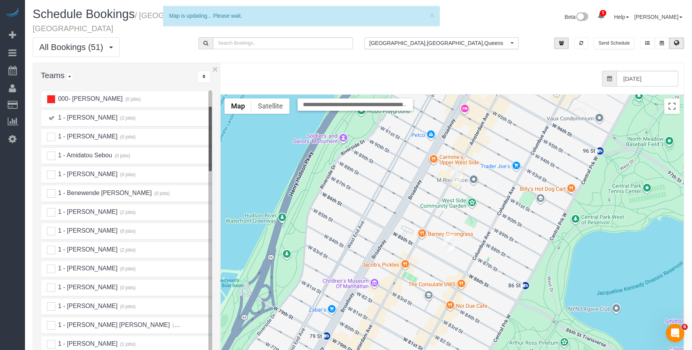
click at [451, 234] on img "08/29/2025 10:00AM - Anna Cameron - 134 West 87th Street, Apt. 2f, New York, NY…" at bounding box center [450, 243] width 12 height 18
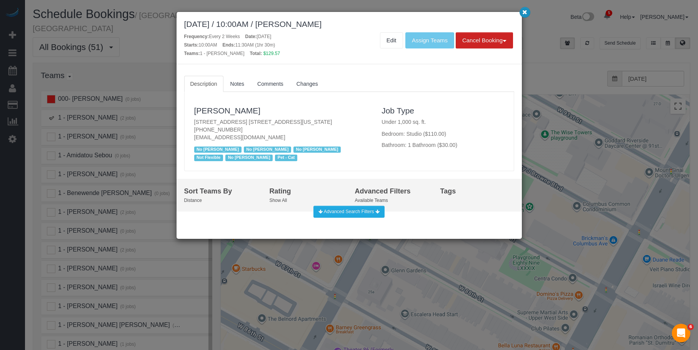
click at [523, 10] on icon "button" at bounding box center [524, 12] width 5 height 5
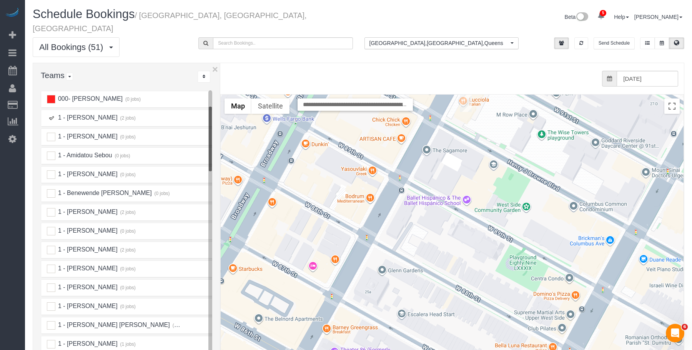
click at [52, 114] on ins at bounding box center [51, 118] width 8 height 8
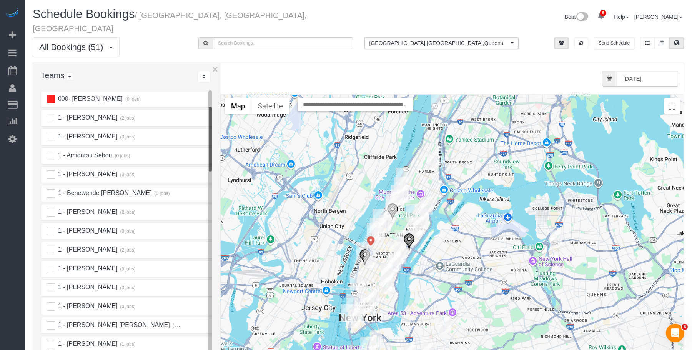
scroll to position [115, 0]
click at [50, 170] on ins at bounding box center [51, 174] width 8 height 8
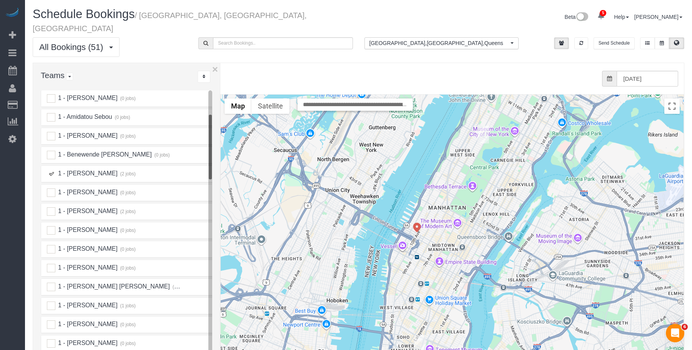
click at [483, 126] on img "08/29/2025 10:00AM - Leonora Gogolak - 336 Central Park West, Apt 5e, New York,…" at bounding box center [483, 135] width 12 height 18
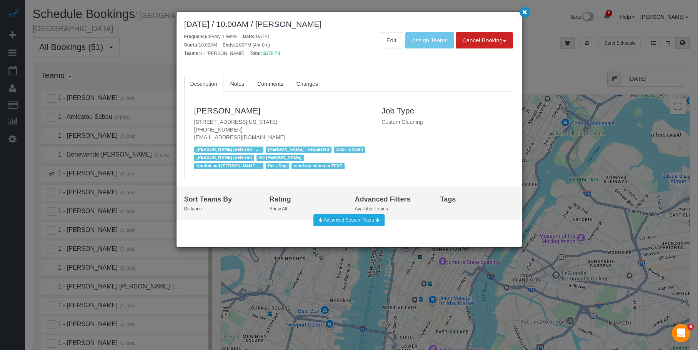
click at [524, 13] on icon "button" at bounding box center [524, 12] width 5 height 5
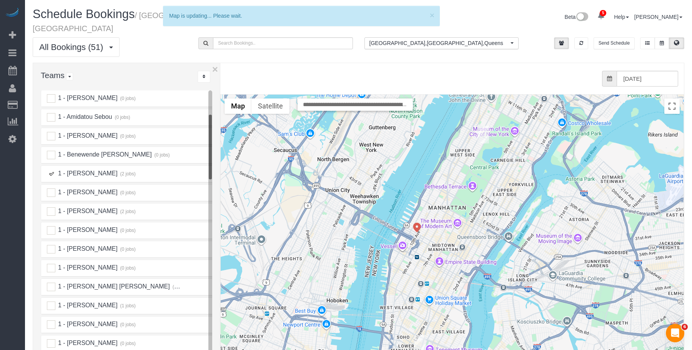
click at [420, 335] on img "08/29/2025 3:00PM - Jeffrey Rogers - 153 Bowery, Apt. 6, New York, NY 10002" at bounding box center [420, 344] width 12 height 18
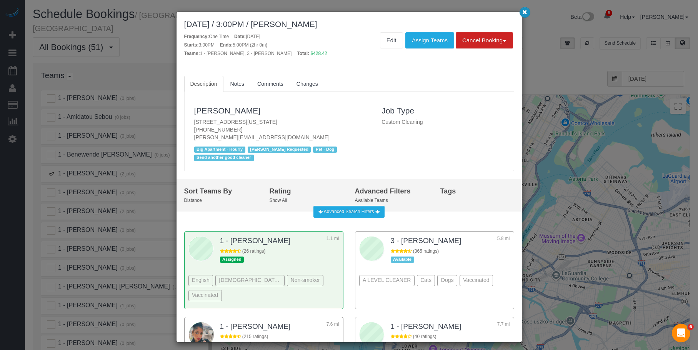
click at [523, 14] on icon "button" at bounding box center [524, 12] width 5 height 5
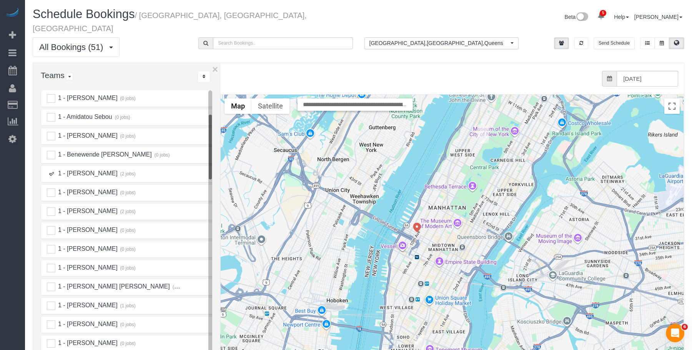
click at [50, 170] on ins at bounding box center [51, 174] width 8 height 8
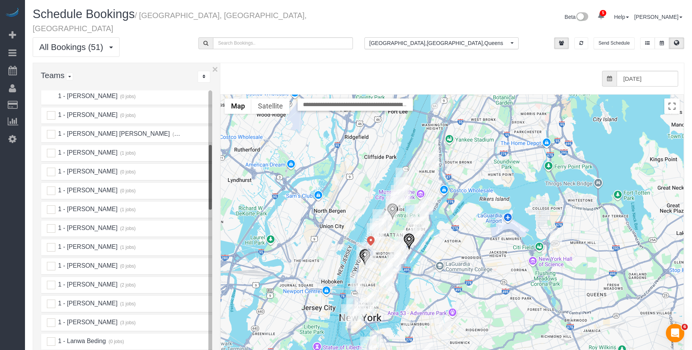
scroll to position [269, 0]
click at [51, 148] on ins at bounding box center [51, 152] width 8 height 8
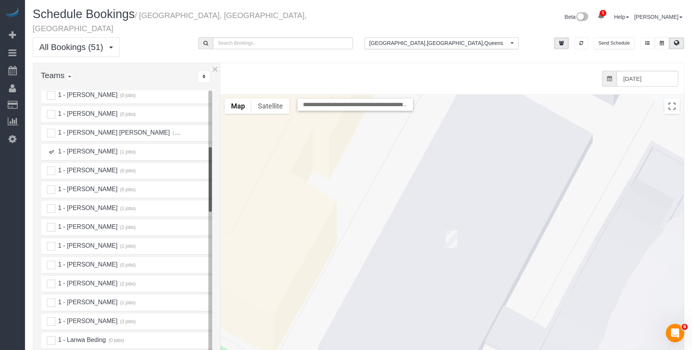
click at [448, 230] on img "08/29/2025 10:00AM - Colleen Glazer (Holy Trinity Roman Catholic Church) - 213 …" at bounding box center [452, 239] width 12 height 18
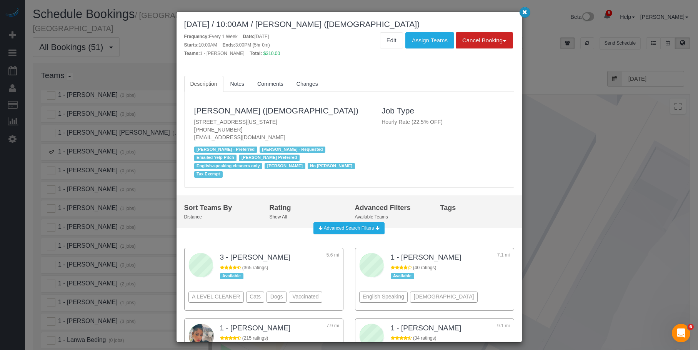
click at [526, 14] on icon "button" at bounding box center [524, 12] width 5 height 5
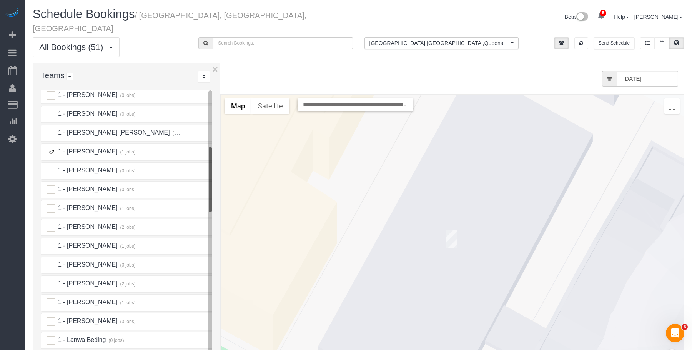
click at [52, 148] on ins at bounding box center [51, 152] width 8 height 8
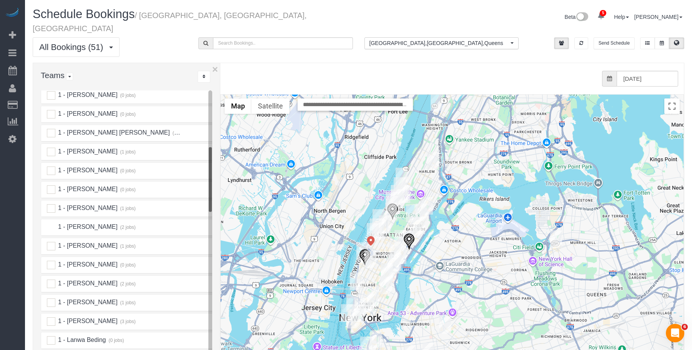
click at [51, 223] on ins at bounding box center [51, 227] width 8 height 8
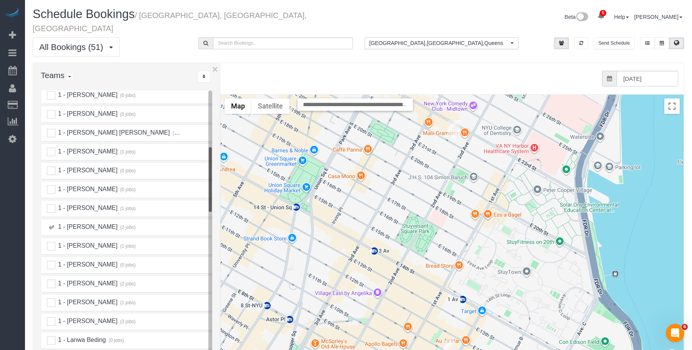
click at [455, 120] on img "08/29/2025 10:00AM - Pamela Hersch - 235 East 22nd Street, Apt. 16p, New York, …" at bounding box center [454, 129] width 12 height 18
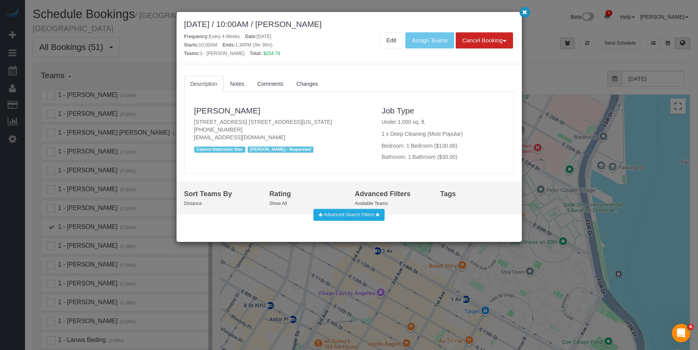
click at [526, 14] on icon "button" at bounding box center [524, 12] width 5 height 5
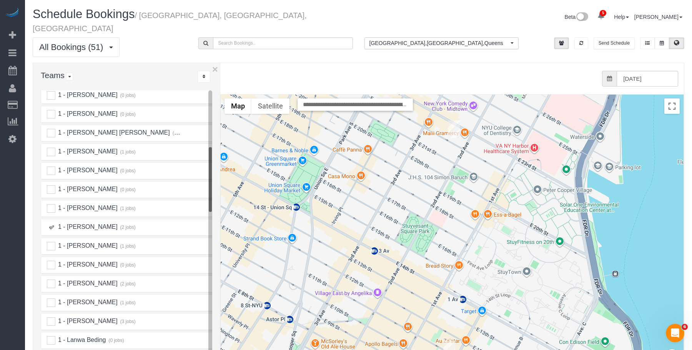
click at [448, 340] on img "08/29/2025 2:30PM - Rebecca Zisser (Yelp Account) - 171 Avenue A, Apt. 2d, New …" at bounding box center [450, 349] width 12 height 18
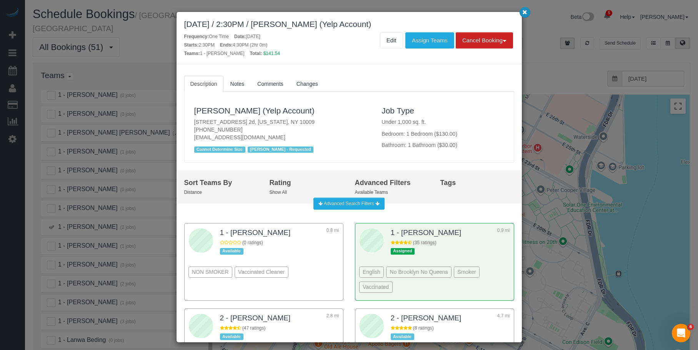
click at [527, 13] on icon "button" at bounding box center [524, 12] width 5 height 5
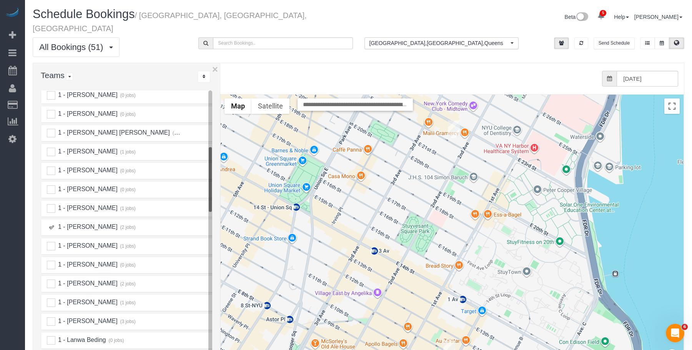
drag, startPoint x: 49, startPoint y: 218, endPoint x: 48, endPoint y: 239, distance: 20.8
click at [49, 223] on ins at bounding box center [51, 227] width 8 height 8
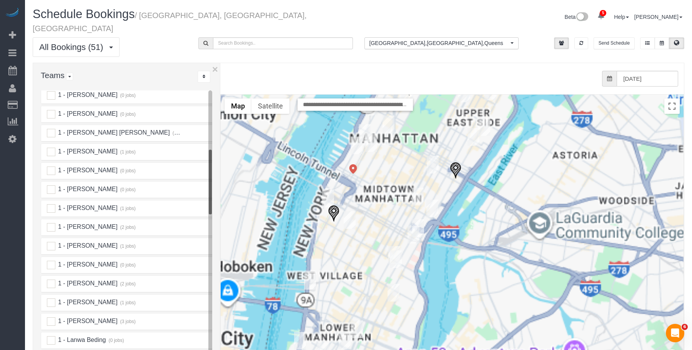
scroll to position [308, 0]
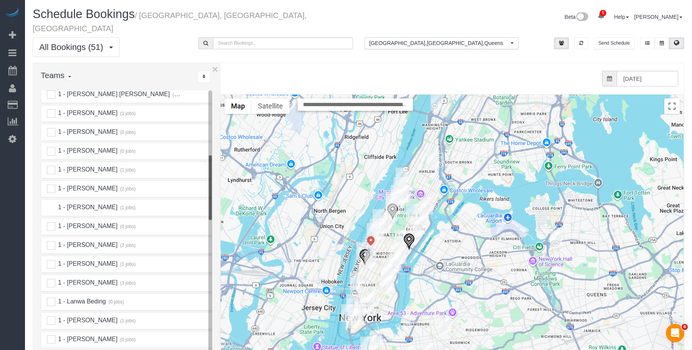
click at [50, 204] on ins at bounding box center [51, 208] width 8 height 8
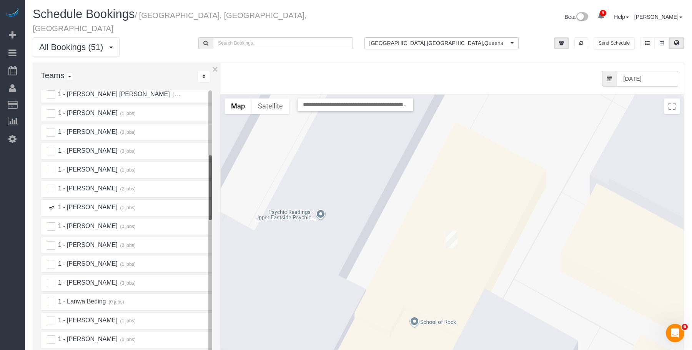
click at [452, 230] on img "08/29/2025 10:00AM - Clarice Bruch (Asher Student Foundation) - 439 East 75th S…" at bounding box center [452, 239] width 12 height 18
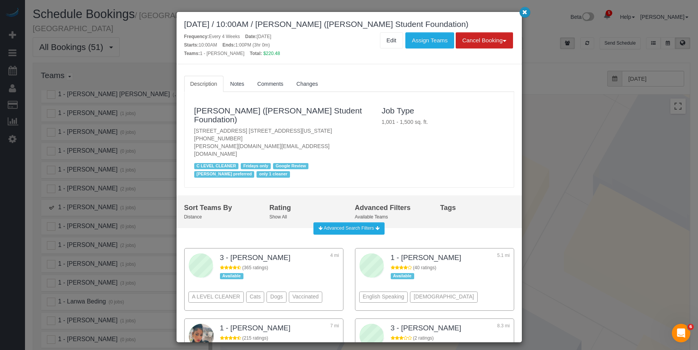
click at [525, 14] on icon "button" at bounding box center [524, 12] width 5 height 5
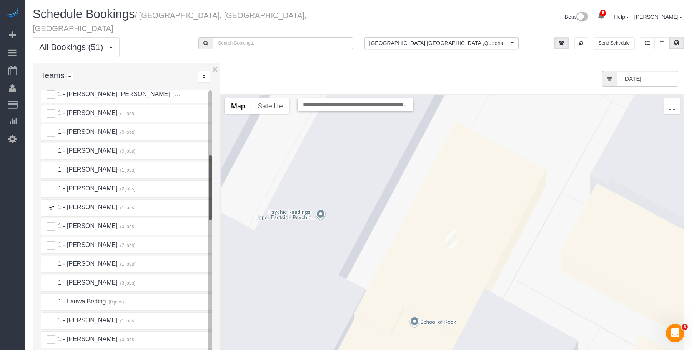
click at [50, 204] on ins at bounding box center [51, 208] width 8 height 8
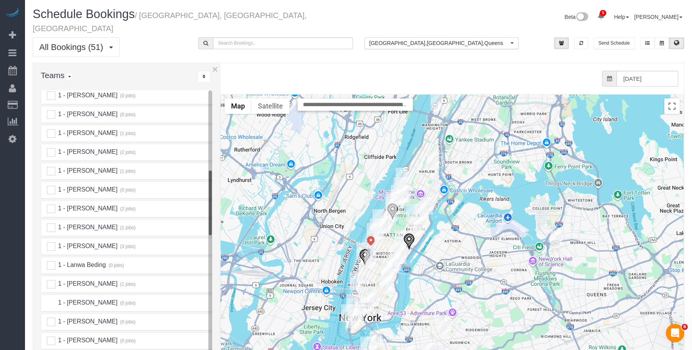
scroll to position [385, 0]
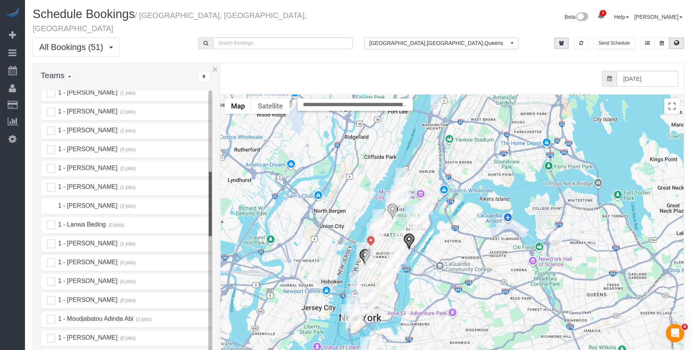
click at [48, 202] on ins at bounding box center [51, 206] width 8 height 8
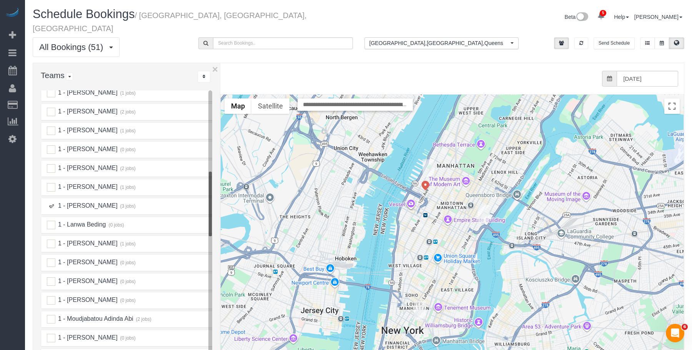
click at [427, 159] on img "08/29/2025 9:00AM - Mustafa Safdar - 540 West 49th Street, Apt. 401s, New York,…" at bounding box center [429, 168] width 12 height 18
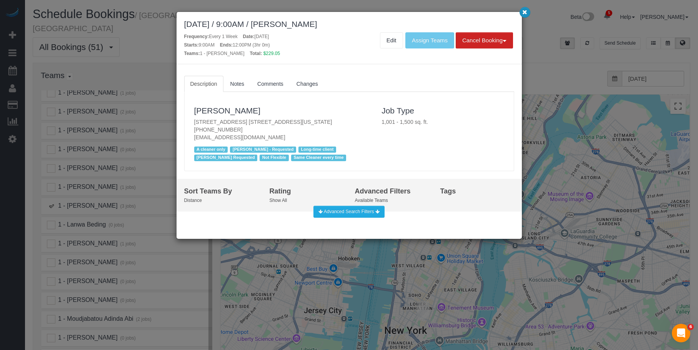
drag, startPoint x: 524, startPoint y: 12, endPoint x: 525, endPoint y: 85, distance: 73.5
click at [524, 12] on icon "button" at bounding box center [524, 12] width 5 height 5
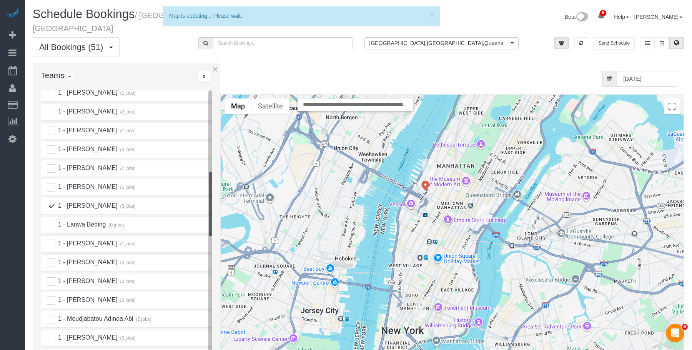
click at [489, 205] on img "08/29/2025 1:30PM - Ellice Vittor - 860 United Nations Plaza Apt. 30a, New York…" at bounding box center [484, 214] width 12 height 18
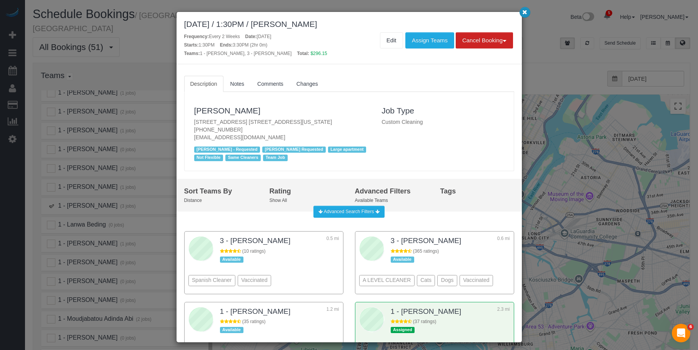
click at [524, 13] on icon "button" at bounding box center [524, 12] width 5 height 5
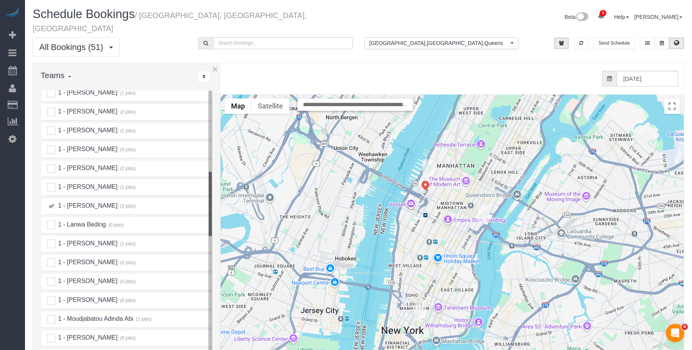
click at [418, 301] on img "08/29/2025 5:00PM - William Jewkes (STILL HERE NYC) - 167 Canal Street, 3rd Flo…" at bounding box center [420, 310] width 12 height 18
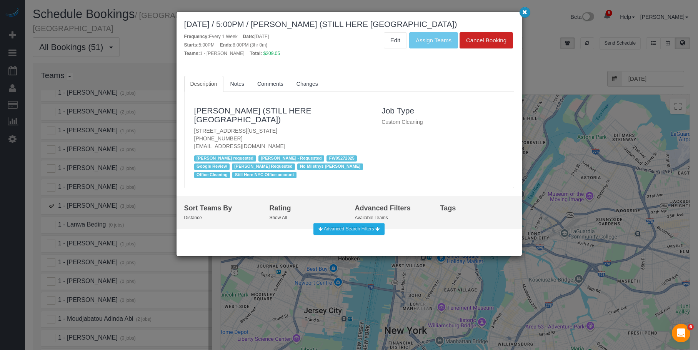
click at [523, 14] on icon "button" at bounding box center [524, 12] width 5 height 5
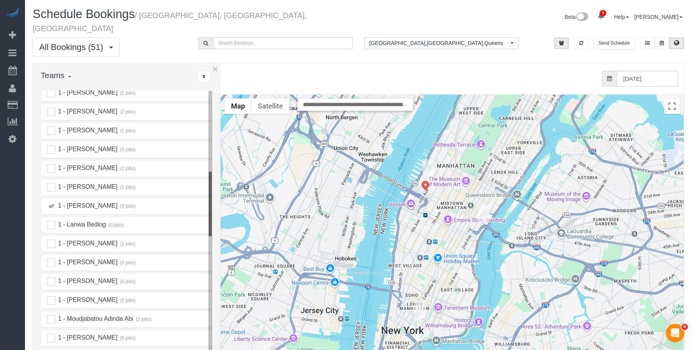
click at [49, 202] on ins at bounding box center [51, 206] width 8 height 8
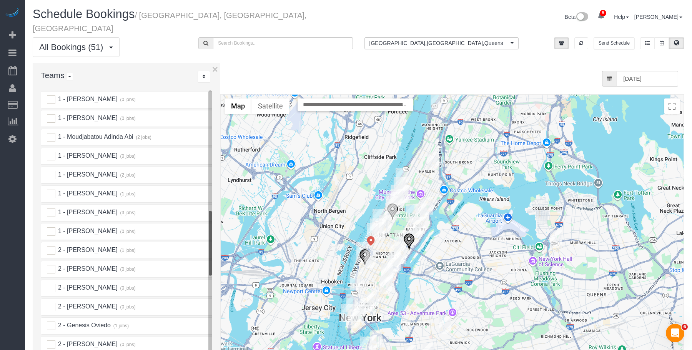
scroll to position [577, 0]
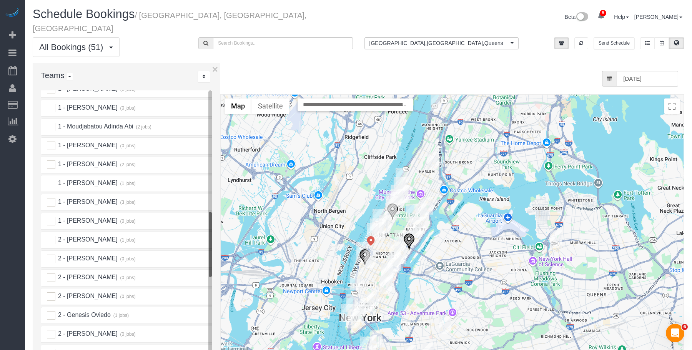
click at [52, 179] on ins at bounding box center [51, 183] width 8 height 8
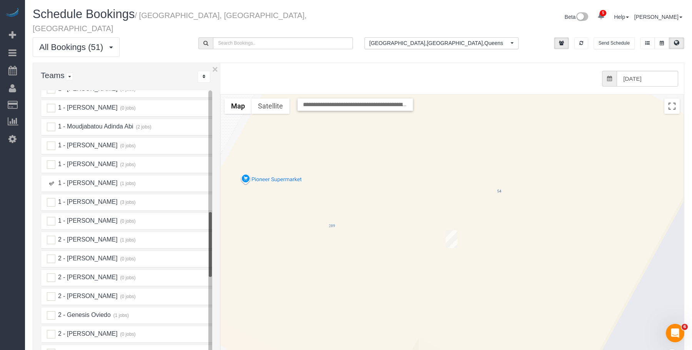
click at [453, 230] on img "08/29/2025 9:00AM - Sarah Mardis - 54 West 74th Street, Apt.402, New York, NY 1…" at bounding box center [452, 239] width 12 height 18
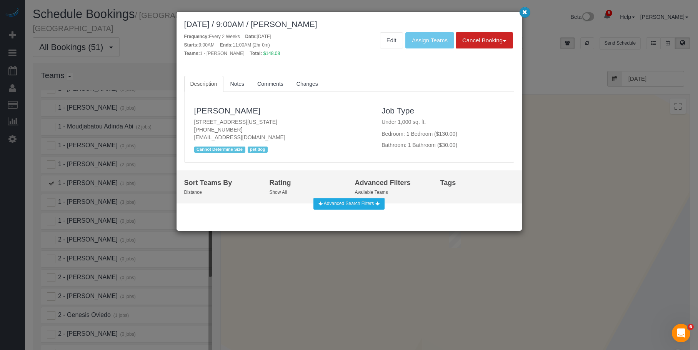
click at [526, 13] on icon "button" at bounding box center [524, 12] width 5 height 5
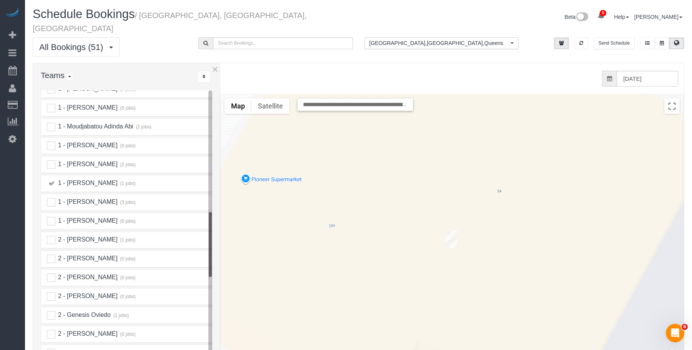
click at [450, 230] on img "08/29/2025 9:00AM - Sarah Mardis - 54 West 74th Street, Apt.402, New York, NY 1…" at bounding box center [452, 239] width 12 height 18
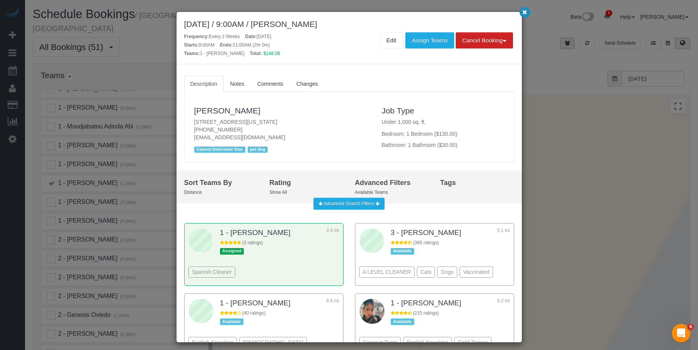
click at [525, 12] on icon "button" at bounding box center [524, 12] width 5 height 5
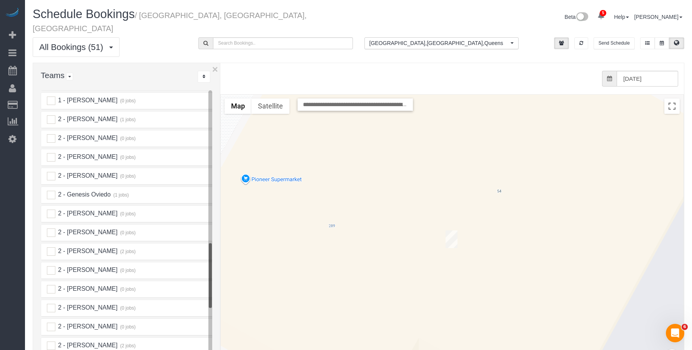
scroll to position [731, 0]
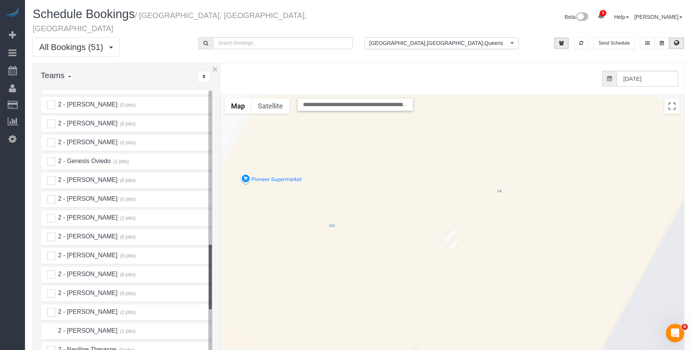
click at [53, 327] on ins at bounding box center [51, 331] width 8 height 8
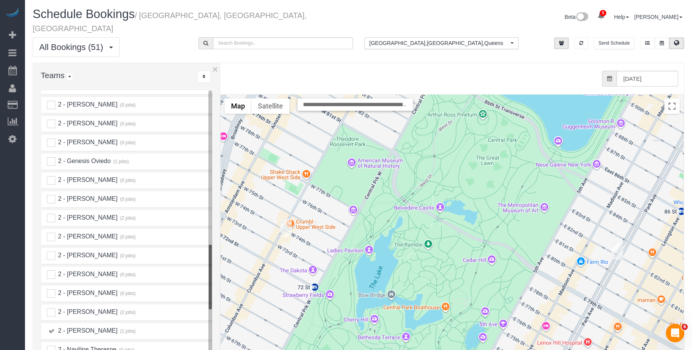
drag, startPoint x: 51, startPoint y: 323, endPoint x: 54, endPoint y: 309, distance: 14.9
click at [51, 327] on ins at bounding box center [51, 331] width 8 height 8
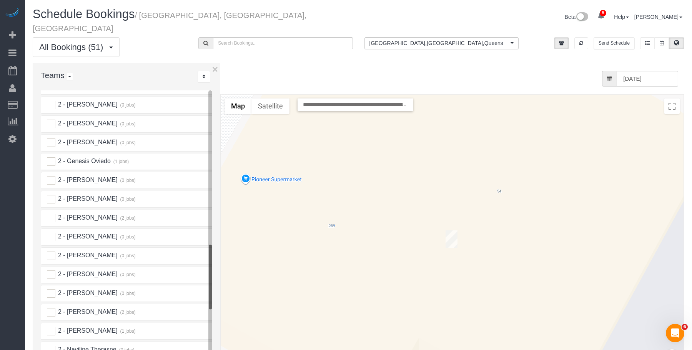
click at [453, 232] on img "08/29/2025 9:00AM - Sarah Mardis - 54 West 74th Street, Apt.402, New York, NY 1…" at bounding box center [452, 239] width 12 height 18
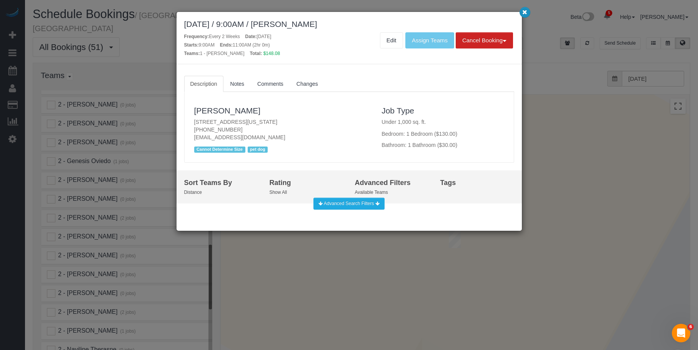
click at [523, 10] on icon "button" at bounding box center [524, 12] width 5 height 5
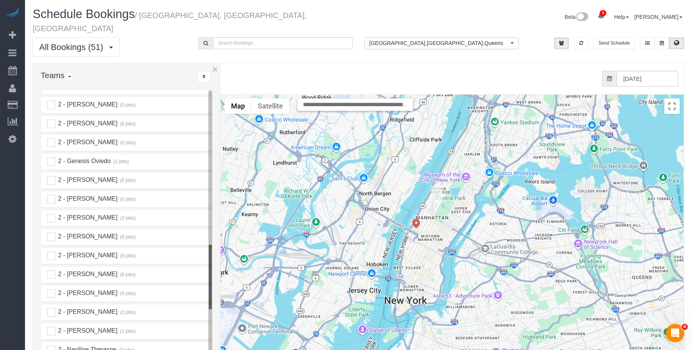
drag, startPoint x: 463, startPoint y: 265, endPoint x: 442, endPoint y: 238, distance: 33.7
click at [442, 238] on div "To navigate, press the arrow keys." at bounding box center [452, 248] width 463 height 307
click at [437, 185] on img "08/29/2025 9:00AM - Sarah Mardis - 54 West 74th Street, Apt.402, New York, NY 1…" at bounding box center [437, 194] width 12 height 18
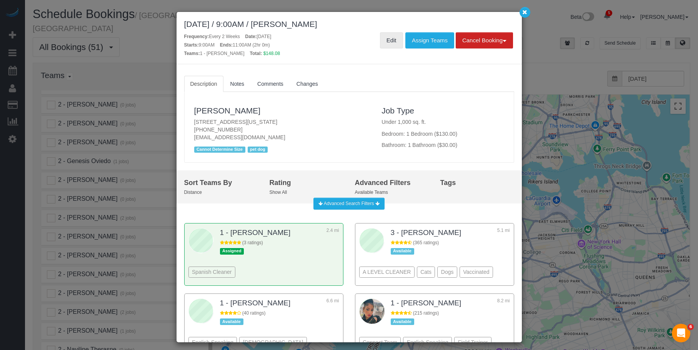
click at [385, 35] on link "Edit" at bounding box center [391, 40] width 23 height 16
click at [524, 13] on icon "button" at bounding box center [524, 12] width 5 height 5
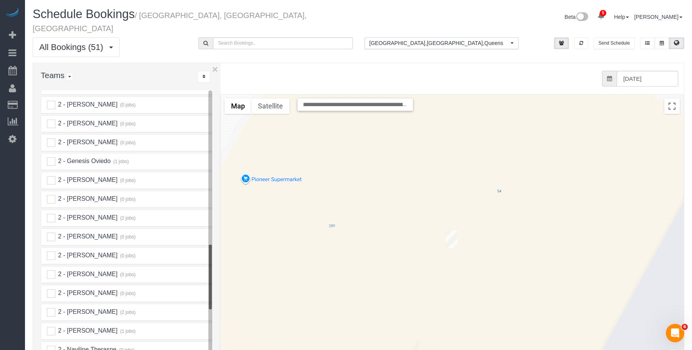
click at [454, 231] on img "08/29/2025 9:00AM - Sarah Mardis - 54 West 74th Street, Apt.402, New York, NY 1…" at bounding box center [452, 239] width 12 height 18
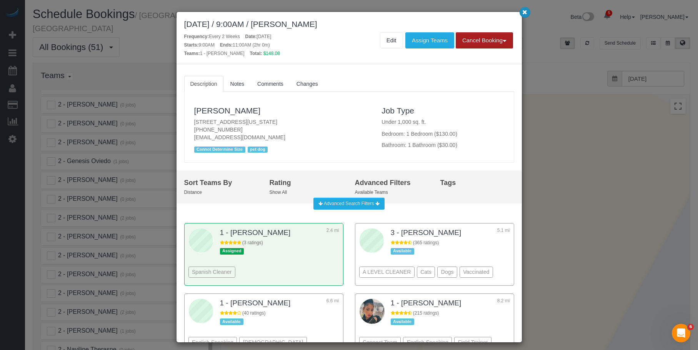
drag, startPoint x: 524, startPoint y: 12, endPoint x: 479, endPoint y: 29, distance: 48.4
click at [524, 12] on icon "button" at bounding box center [524, 12] width 5 height 5
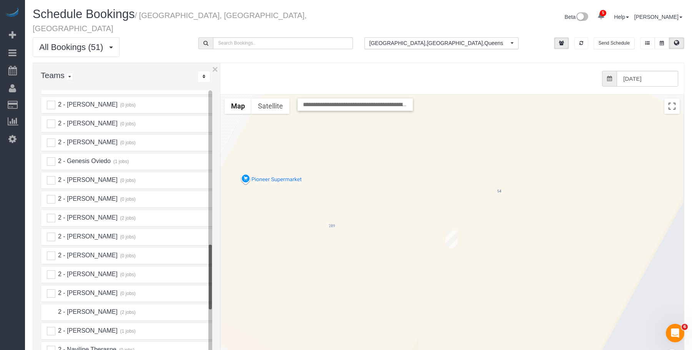
click at [52, 308] on ins at bounding box center [51, 312] width 8 height 8
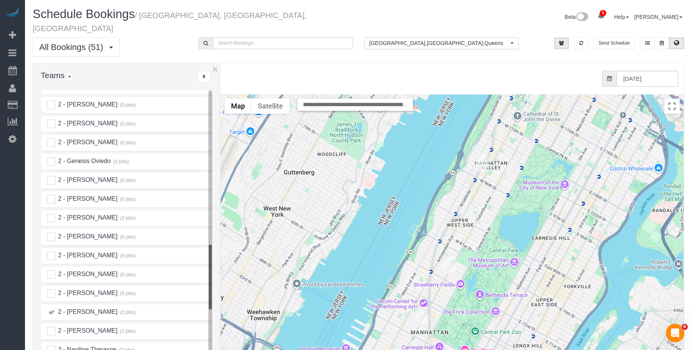
click at [479, 154] on img "08/29/2025 12:30PM - Tiffany Yam - 220 W 98th Street, Apt. 11m, New York, NY 10…" at bounding box center [482, 163] width 12 height 18
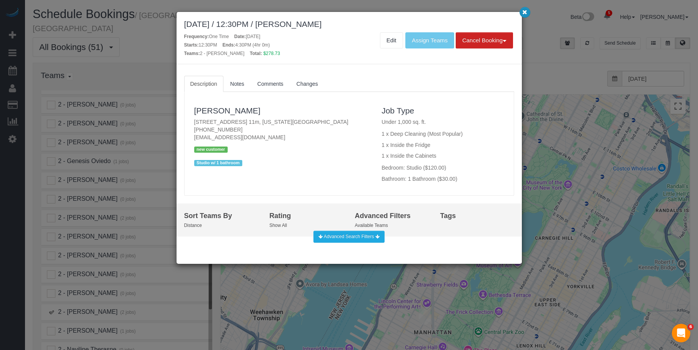
click at [522, 13] on icon "button" at bounding box center [524, 12] width 5 height 5
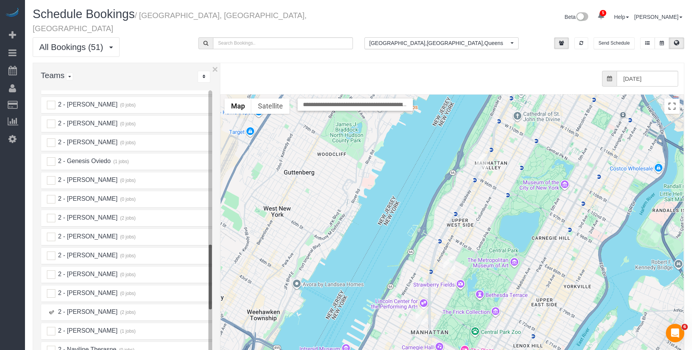
click at [423, 307] on img "08/29/2025 8:00AM - Lisa Byrns - 45 West 60th Street, Apt. 31f, New York, NY 10…" at bounding box center [422, 316] width 12 height 18
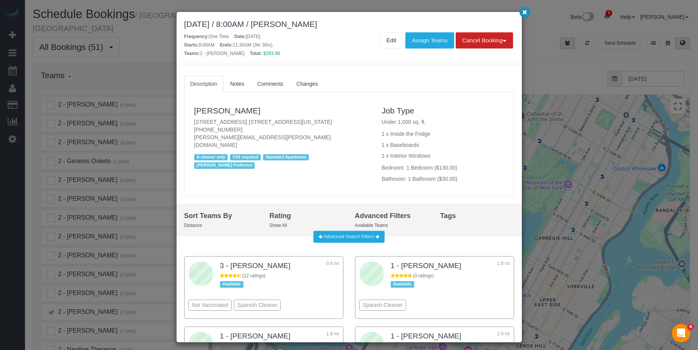
click at [526, 12] on icon "button" at bounding box center [524, 12] width 5 height 5
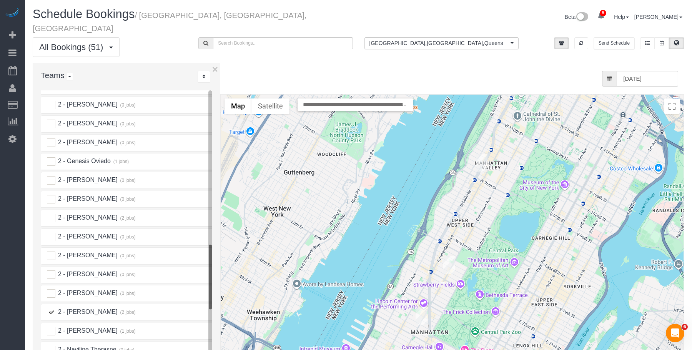
click at [50, 308] on ins at bounding box center [51, 312] width 8 height 8
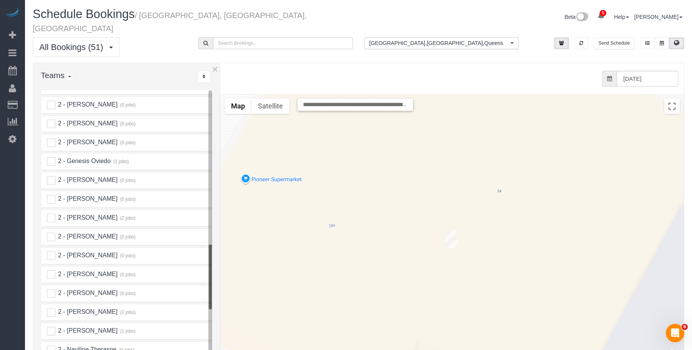
click at [451, 230] on img "08/29/2025 9:00AM - Sarah Mardis - 54 West 74th Street, Apt.402, New York, NY 1…" at bounding box center [452, 239] width 12 height 18
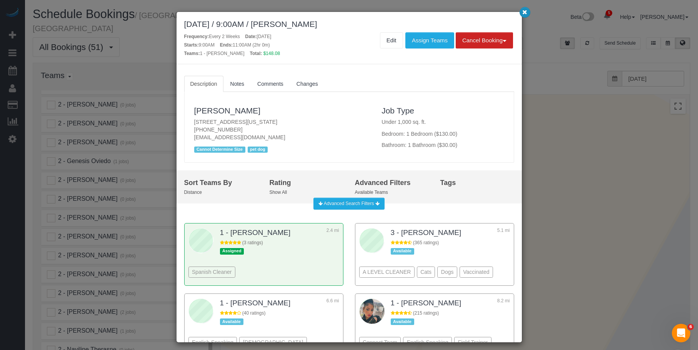
click at [527, 10] on icon "button" at bounding box center [524, 12] width 5 height 5
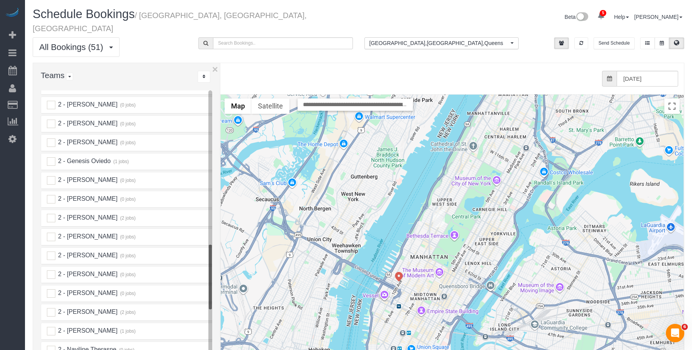
click at [437, 210] on img "08/29/2025 9:00AM - Sarah Mardis - 54 West 74th Street, Apt.402, New York, NY 1…" at bounding box center [439, 219] width 12 height 18
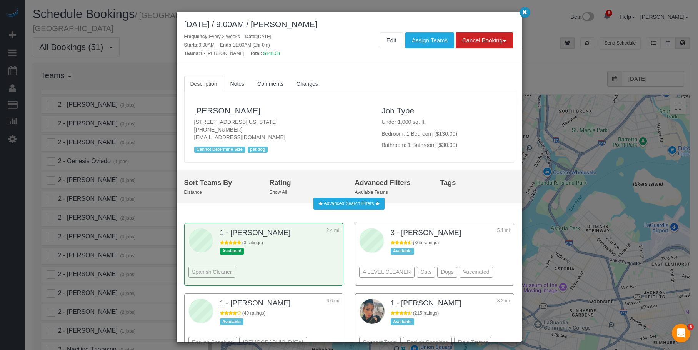
click at [522, 9] on button "button" at bounding box center [525, 12] width 11 height 11
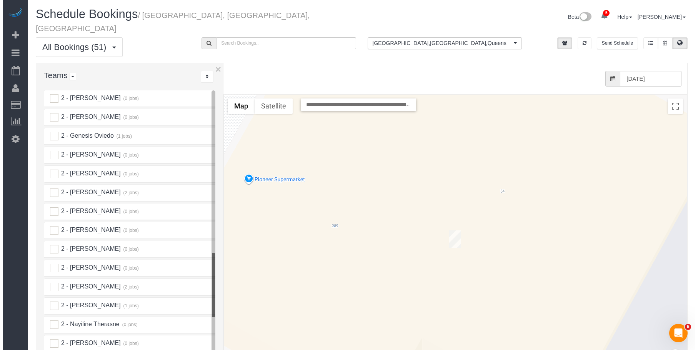
scroll to position [769, 0]
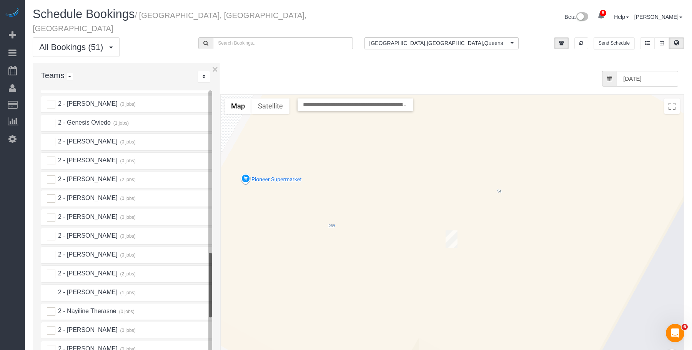
click at [53, 289] on ins at bounding box center [51, 293] width 8 height 8
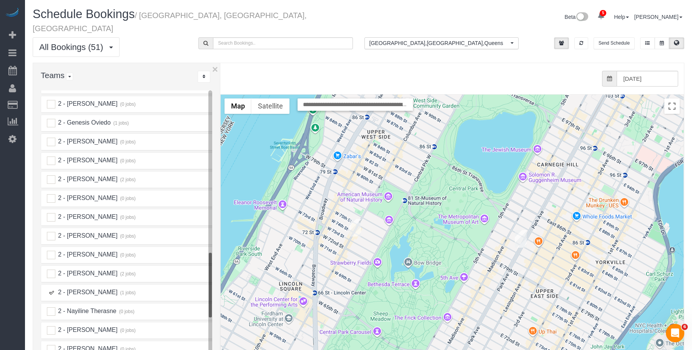
click at [523, 231] on img "08/29/2025 11:00AM - Arnon Lambroza - 108 East 82nd Street, 4b, New York, NY 10…" at bounding box center [521, 239] width 12 height 18
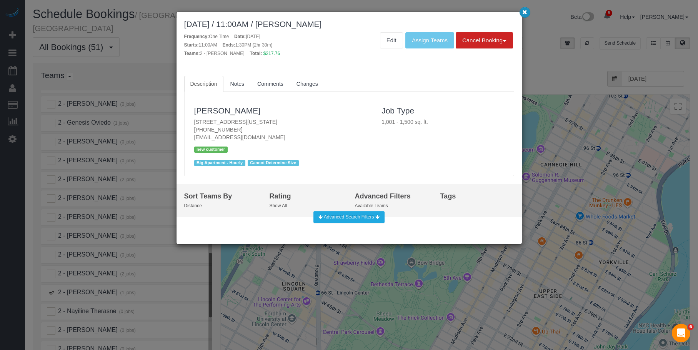
click at [522, 12] on icon "button" at bounding box center [524, 12] width 5 height 5
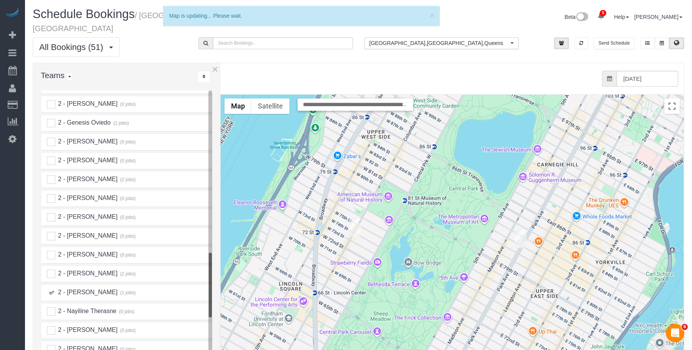
click at [355, 220] on img "08/29/2025 9:00AM - Sarah Mardis - 54 West 74th Street, Apt.402, New York, NY 1…" at bounding box center [355, 228] width 12 height 18
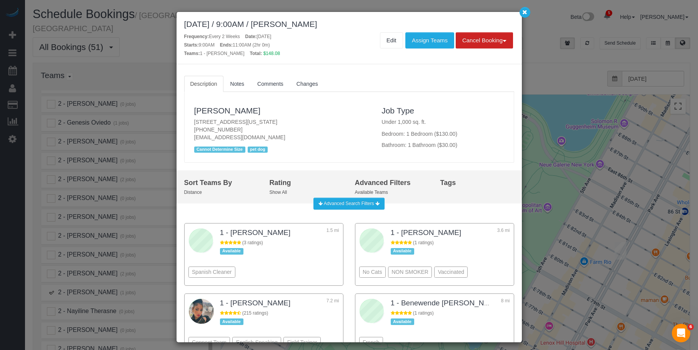
drag, startPoint x: 190, startPoint y: 120, endPoint x: 325, endPoint y: 123, distance: 135.4
click at [325, 123] on div "[PERSON_NAME] [STREET_ADDRESS][US_STATE] [PHONE_NUMBER] [EMAIL_ADDRESS][DOMAIN_…" at bounding box center [283, 127] width 188 height 55
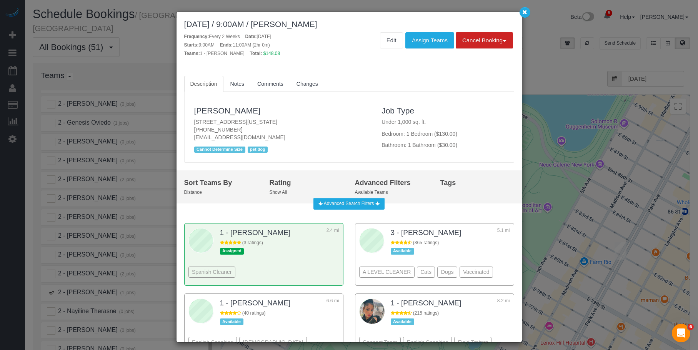
copy p "[STREET_ADDRESS][US_STATE]"
click at [524, 13] on icon "button" at bounding box center [524, 12] width 5 height 5
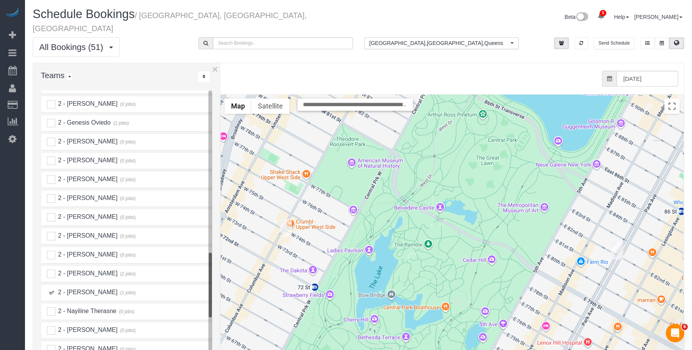
click at [622, 242] on img "08/29/2025 11:00AM - Arnon Lambroza - 108 East 82nd Street, 4b, New York, NY 10…" at bounding box center [618, 251] width 12 height 18
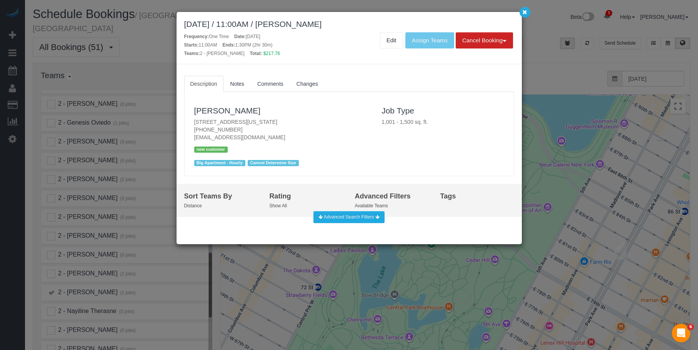
drag, startPoint x: 192, startPoint y: 122, endPoint x: 315, endPoint y: 118, distance: 123.2
click at [315, 118] on div "[PERSON_NAME] [STREET_ADDRESS][US_STATE] [PHONE_NUMBER] [EMAIL_ADDRESS][DOMAIN_…" at bounding box center [349, 134] width 329 height 77
copy p "[STREET_ADDRESS][US_STATE]"
